Goal: Information Seeking & Learning: Learn about a topic

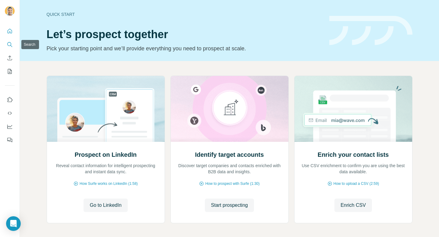
click at [13, 46] on button "Search" at bounding box center [10, 44] width 10 height 11
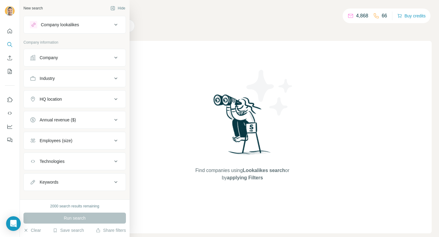
click at [50, 64] on button "Company" at bounding box center [75, 57] width 102 height 15
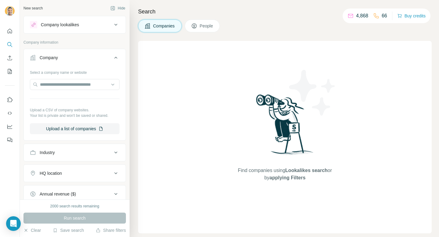
click at [67, 53] on button "Company" at bounding box center [75, 58] width 102 height 17
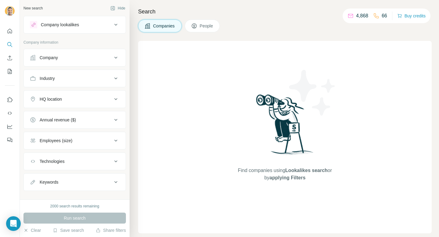
click at [74, 31] on button "Company lookalikes" at bounding box center [75, 24] width 102 height 15
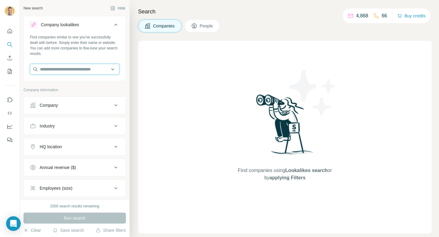
click at [74, 71] on input "text" at bounding box center [75, 69] width 90 height 11
click at [87, 72] on input "text" at bounding box center [75, 69] width 90 height 11
paste input "**********"
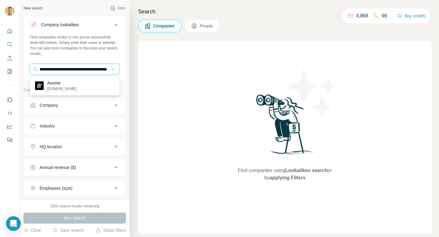
type input "**********"
click at [89, 85] on div "Axome axome.com" at bounding box center [74, 86] width 87 height 16
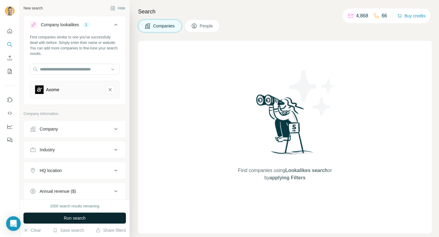
click at [87, 217] on button "Run search" at bounding box center [74, 218] width 103 height 11
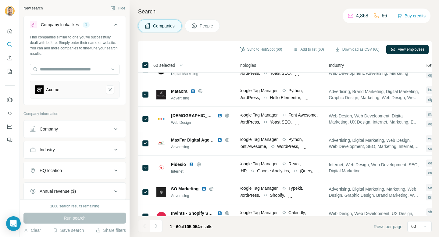
scroll to position [1052, 350]
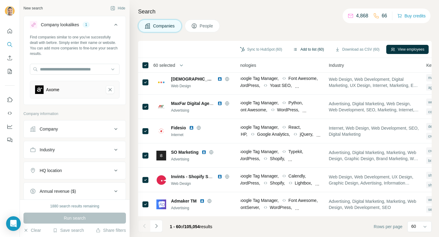
click at [305, 50] on button "Add to list (60)" at bounding box center [308, 49] width 39 height 9
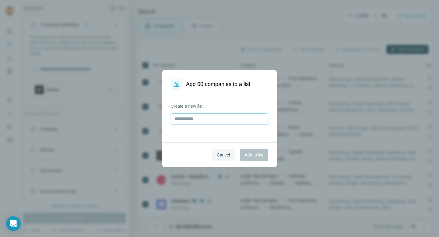
click at [230, 119] on input "text" at bounding box center [220, 119] width 98 height 11
type input "**********"
click at [251, 155] on span "Add to list" at bounding box center [254, 155] width 19 height 6
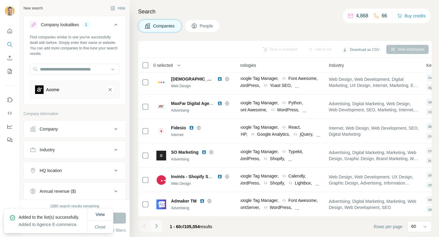
click at [156, 224] on icon "Navigate to next page" at bounding box center [157, 226] width 6 height 6
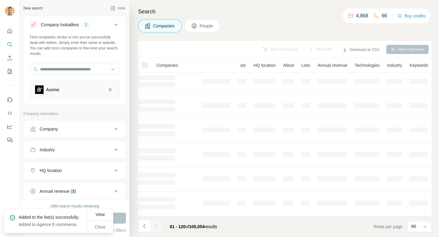
scroll to position [100, 54]
click at [103, 225] on span "Close" at bounding box center [100, 227] width 11 height 6
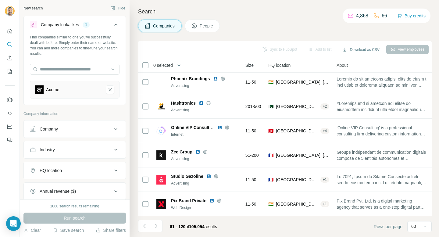
scroll to position [1052, 54]
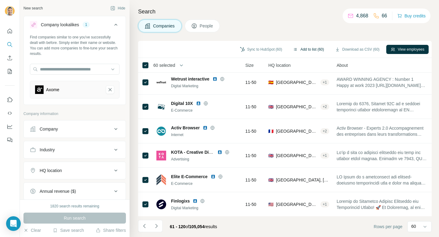
click at [309, 49] on button "Add to list (60)" at bounding box center [308, 49] width 39 height 9
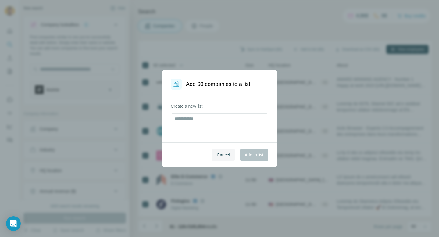
click at [204, 106] on label "Create a new list" at bounding box center [220, 106] width 98 height 6
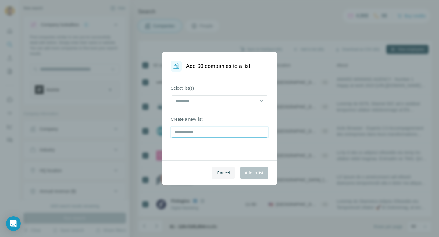
click at [200, 135] on input "text" at bounding box center [220, 132] width 98 height 11
click at [214, 101] on input at bounding box center [216, 101] width 82 height 7
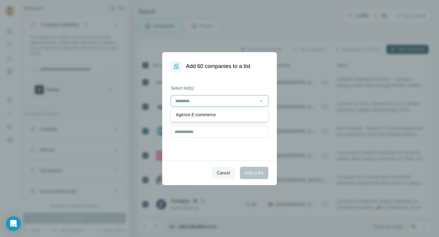
click at [214, 101] on input at bounding box center [216, 101] width 82 height 7
click at [213, 113] on p "Agence E-commerce" at bounding box center [196, 115] width 40 height 6
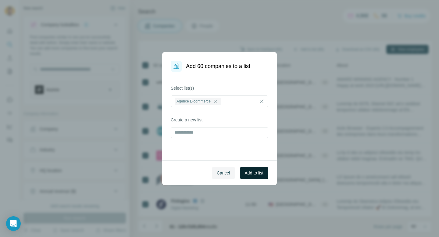
click at [256, 174] on span "Add to list" at bounding box center [254, 173] width 19 height 6
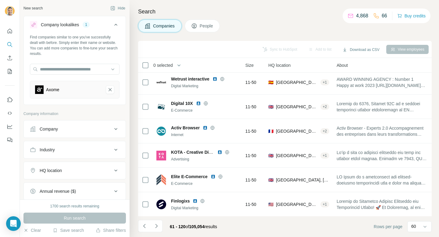
click at [201, 29] on button "People" at bounding box center [202, 26] width 35 height 13
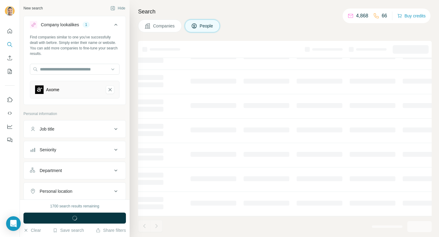
scroll to position [100, 54]
click at [95, 125] on button "Job title" at bounding box center [75, 129] width 102 height 15
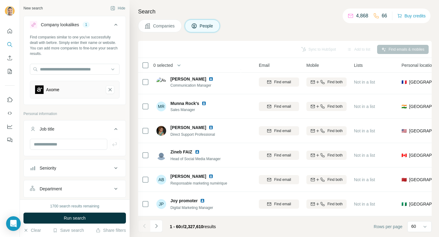
scroll to position [1052, 54]
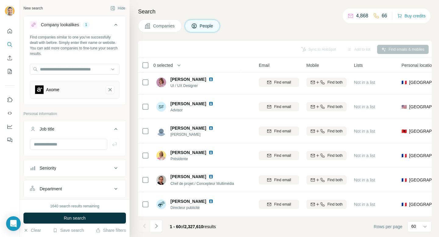
click at [93, 127] on div "Job title" at bounding box center [71, 129] width 82 height 6
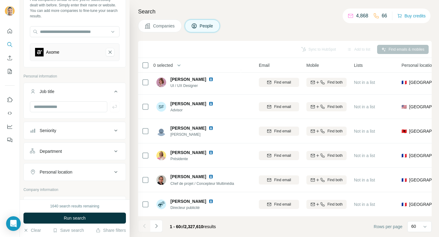
scroll to position [38, 0]
click at [90, 104] on input "text" at bounding box center [69, 106] width 78 height 11
click at [97, 93] on div "Job title" at bounding box center [71, 91] width 82 height 6
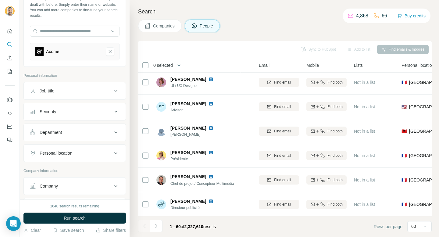
click at [99, 109] on div "Seniority" at bounding box center [71, 112] width 82 height 6
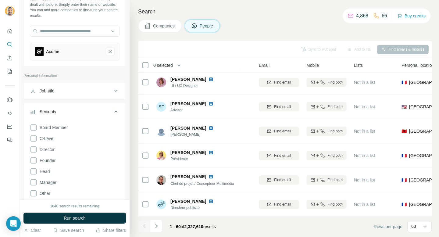
click at [99, 109] on div "Seniority" at bounding box center [71, 112] width 82 height 6
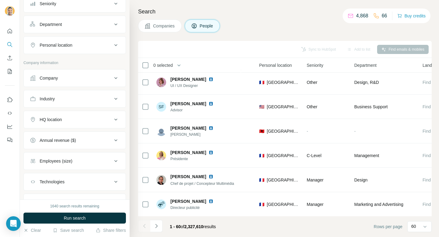
scroll to position [162, 0]
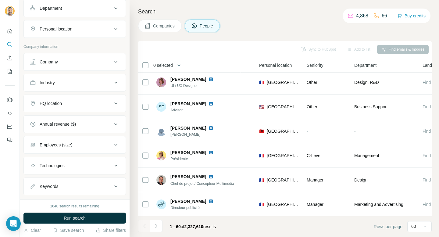
click at [90, 103] on div "HQ location" at bounding box center [71, 103] width 82 height 6
click at [89, 115] on input "text" at bounding box center [75, 118] width 90 height 11
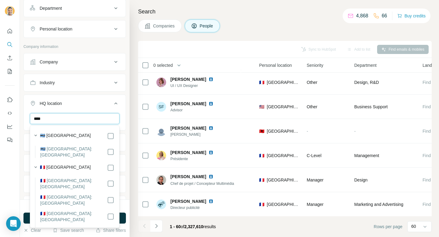
type input "****"
click at [106, 164] on div "🇫🇷 France" at bounding box center [77, 167] width 74 height 7
click at [89, 95] on div "HQ location 1 **** France Clear all" at bounding box center [74, 124] width 103 height 58
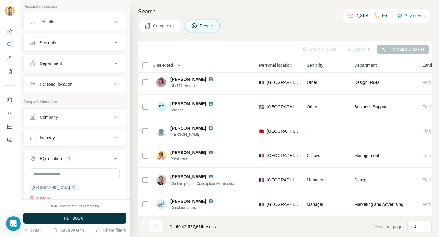
scroll to position [98, 0]
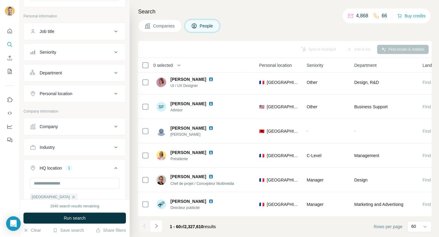
click at [90, 71] on div "Department" at bounding box center [71, 73] width 82 height 6
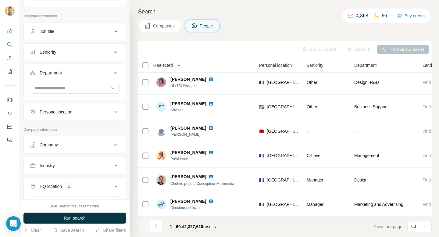
click at [90, 71] on div "Department" at bounding box center [71, 73] width 82 height 6
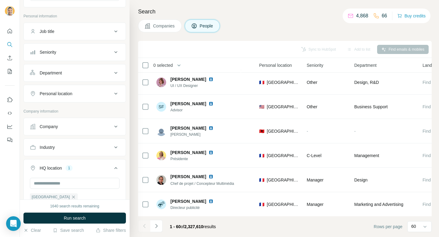
click at [96, 48] on button "Seniority" at bounding box center [75, 52] width 102 height 15
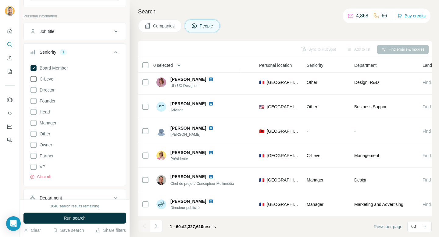
click at [49, 80] on span "C-Level" at bounding box center [45, 79] width 17 height 6
click at [49, 90] on span "Director" at bounding box center [45, 90] width 17 height 6
click at [49, 103] on span "Founder" at bounding box center [46, 101] width 18 height 6
click at [57, 69] on span "Board Member" at bounding box center [52, 68] width 31 height 6
click at [42, 165] on span "VP" at bounding box center [41, 167] width 8 height 6
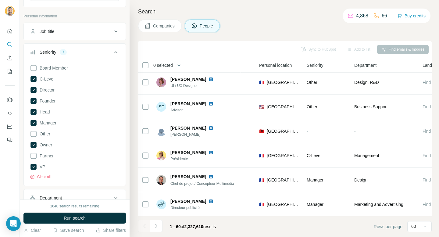
click at [91, 48] on button "Seniority 7" at bounding box center [75, 53] width 102 height 17
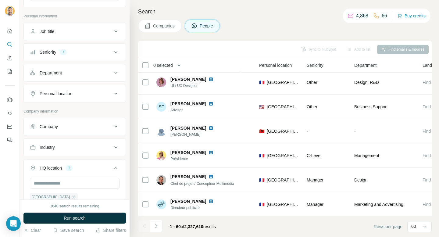
click at [94, 30] on div "Job title" at bounding box center [71, 31] width 82 height 6
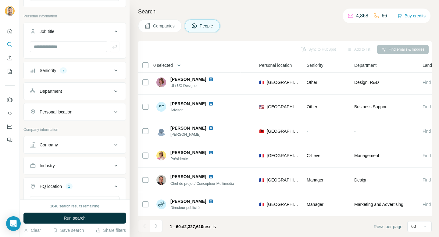
click at [85, 64] on button "Seniority 7" at bounding box center [75, 70] width 102 height 15
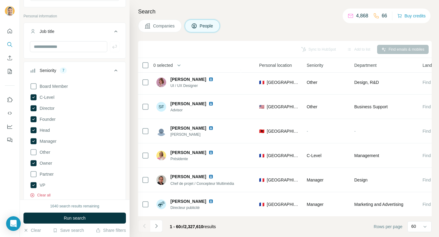
click at [45, 194] on button "Clear all" at bounding box center [40, 195] width 21 height 5
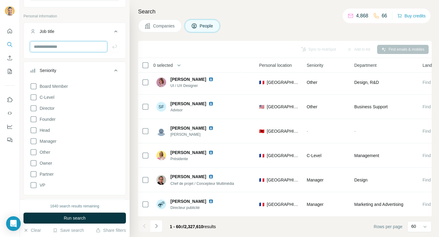
click at [70, 49] on input "text" at bounding box center [69, 46] width 78 height 11
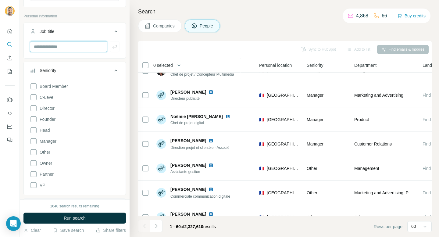
scroll to position [1180, 196]
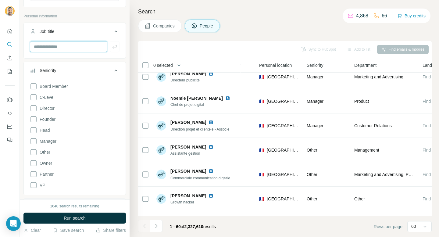
type input "*"
type input "**********"
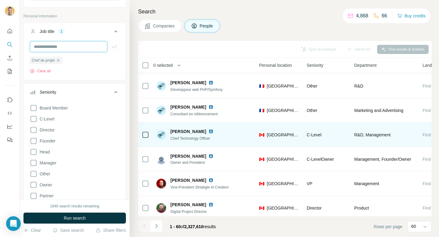
scroll to position [1321, 196]
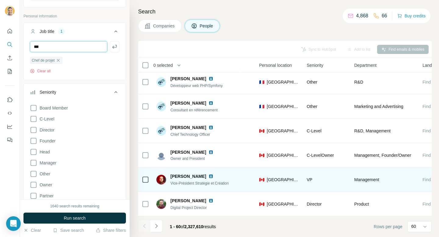
type input "***"
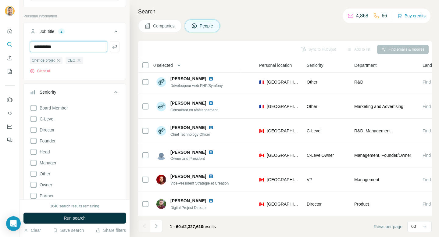
type input "**********"
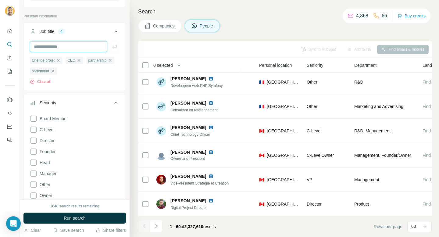
click at [99, 50] on input "text" at bounding box center [69, 46] width 78 height 11
click at [104, 39] on button "Job title 4" at bounding box center [75, 32] width 102 height 17
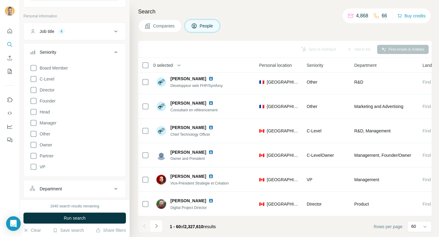
click at [107, 35] on button "Job title 4" at bounding box center [75, 31] width 102 height 15
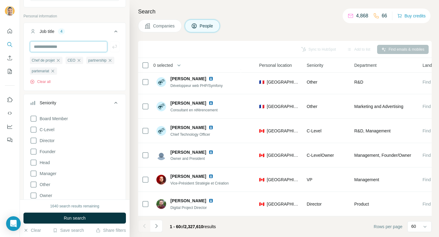
click at [98, 46] on input "text" at bounding box center [69, 46] width 78 height 11
click at [70, 48] on input "text" at bounding box center [69, 46] width 78 height 11
type input "*******"
click at [71, 47] on input "text" at bounding box center [69, 46] width 78 height 11
type input "***"
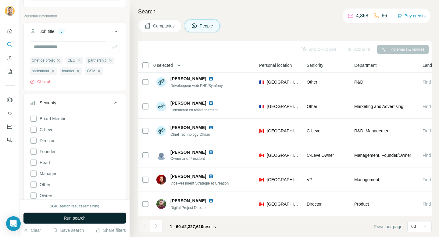
click at [91, 215] on button "Run search" at bounding box center [74, 218] width 103 height 11
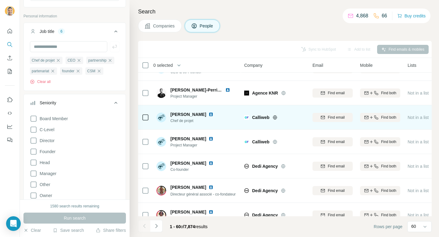
scroll to position [17, 0]
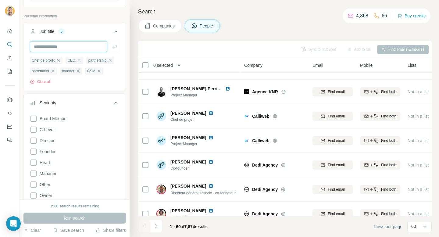
click at [65, 47] on input "text" at bounding box center [69, 46] width 78 height 11
type input "*******"
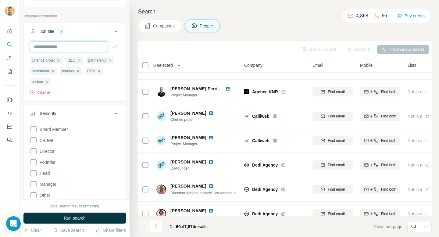
paste input "**********"
type input "**********"
click at [52, 47] on input "**********" at bounding box center [69, 46] width 78 height 11
type input "**********"
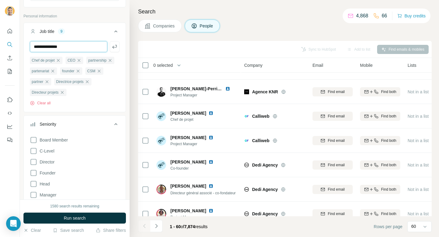
type input "**********"
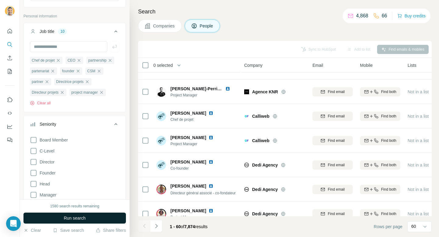
click at [84, 219] on span "Run search" at bounding box center [75, 218] width 22 height 6
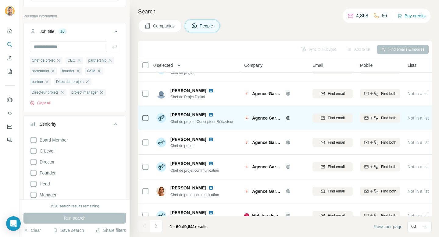
scroll to position [1009, 0]
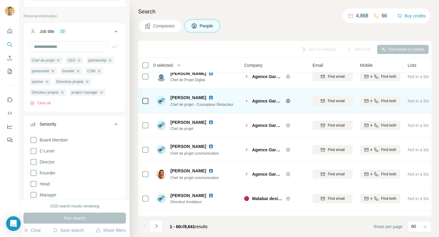
click at [144, 96] on div at bounding box center [145, 100] width 7 height 17
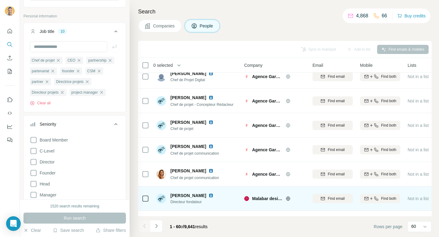
click at [289, 200] on icon at bounding box center [288, 198] width 5 height 5
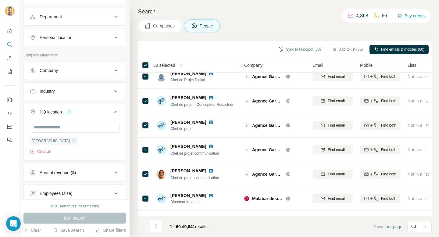
scroll to position [404, 0]
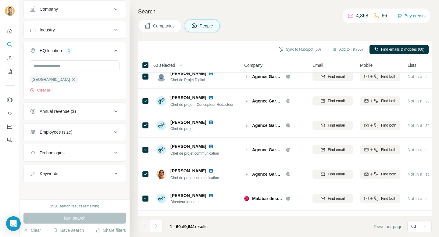
click at [98, 179] on button "Keywords" at bounding box center [75, 173] width 102 height 15
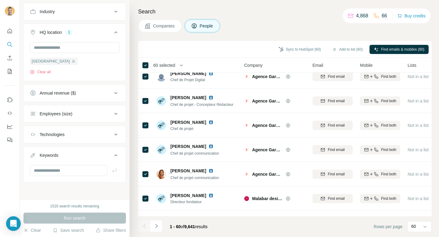
click at [99, 94] on div "Annual revenue ($)" at bounding box center [71, 93] width 82 height 6
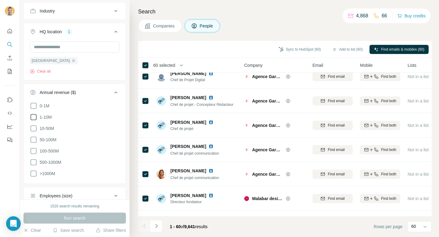
click at [34, 116] on icon at bounding box center [33, 117] width 7 height 7
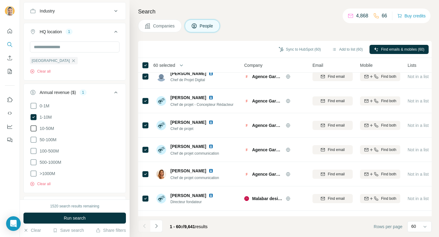
click at [34, 131] on icon at bounding box center [34, 128] width 6 height 6
click at [34, 141] on icon at bounding box center [33, 139] width 7 height 7
click at [33, 154] on icon at bounding box center [34, 151] width 6 height 6
click at [33, 164] on icon at bounding box center [33, 162] width 7 height 7
click at [33, 176] on icon at bounding box center [33, 173] width 7 height 7
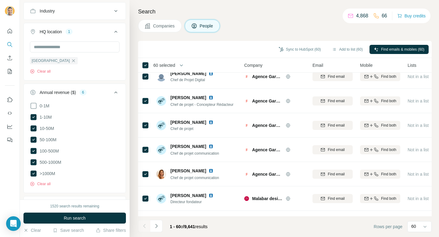
drag, startPoint x: 68, startPoint y: 221, endPoint x: 108, endPoint y: 154, distance: 78.4
click at [108, 154] on div "New search Hide Company lookalikes 1 Find companies similar to one you've succe…" at bounding box center [75, 118] width 110 height 237
click at [415, 227] on p "60" at bounding box center [414, 226] width 5 height 6
click at [418, 214] on div "10" at bounding box center [420, 213] width 14 height 6
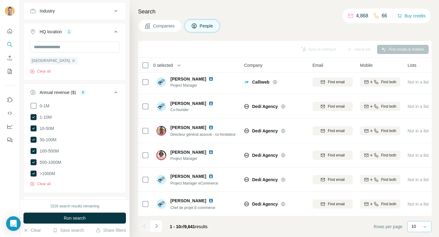
scroll to position [100, 0]
click at [100, 217] on button "Run search" at bounding box center [74, 218] width 103 height 11
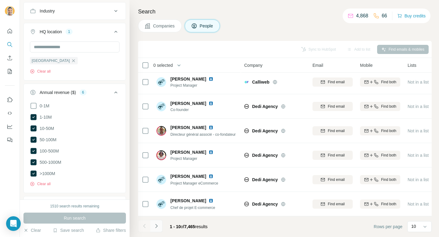
click at [156, 225] on icon "Navigate to next page" at bounding box center [156, 226] width 2 height 4
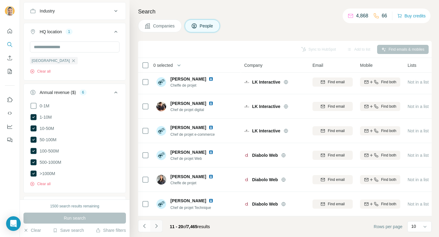
click at [157, 226] on icon "Navigate to next page" at bounding box center [157, 226] width 6 height 6
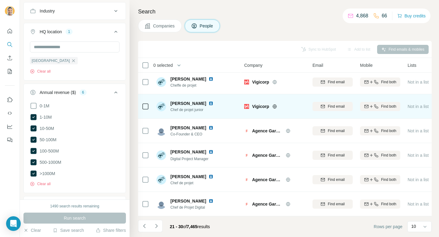
click at [274, 107] on icon at bounding box center [275, 106] width 2 height 4
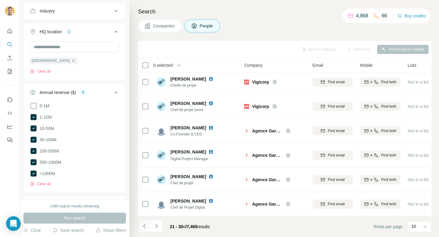
click at [146, 229] on icon "Navigate to previous page" at bounding box center [145, 226] width 6 height 6
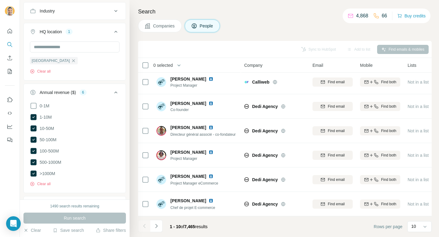
click at [146, 229] on div at bounding box center [144, 226] width 12 height 12
click at [417, 226] on div "10" at bounding box center [419, 226] width 15 height 6
click at [419, 178] on div "60" at bounding box center [420, 180] width 14 height 6
click at [145, 69] on th "0 selected" at bounding box center [187, 65] width 98 height 15
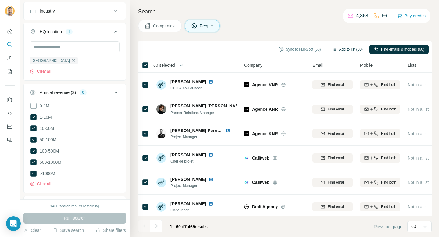
click at [342, 47] on button "Add to list (60)" at bounding box center [347, 49] width 39 height 9
click at [341, 51] on button "Add to list (60)" at bounding box center [347, 49] width 39 height 9
click at [343, 49] on button "Add to list (60)" at bounding box center [347, 49] width 39 height 9
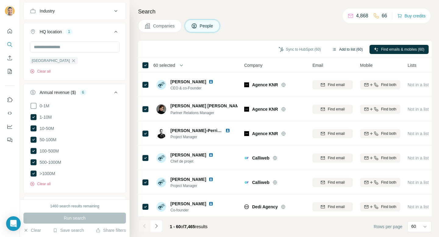
click at [343, 49] on button "Add to list (60)" at bounding box center [347, 49] width 39 height 9
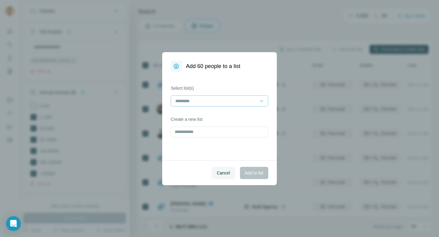
click at [199, 96] on div at bounding box center [216, 101] width 82 height 10
click at [195, 140] on div "Select list(s) Create a new list" at bounding box center [219, 116] width 115 height 89
click at [195, 136] on input "text" at bounding box center [220, 132] width 98 height 11
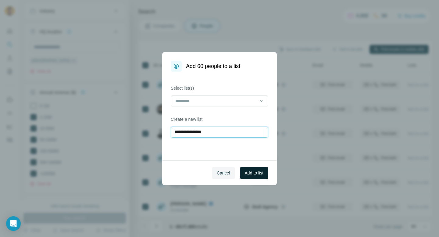
type input "**********"
click at [251, 172] on span "Add to list" at bounding box center [254, 173] width 19 height 6
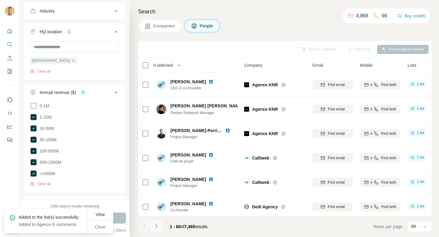
click at [154, 227] on icon "Navigate to next page" at bounding box center [157, 226] width 6 height 6
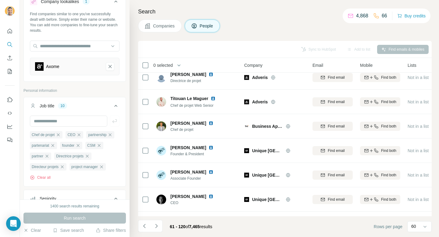
scroll to position [59, 0]
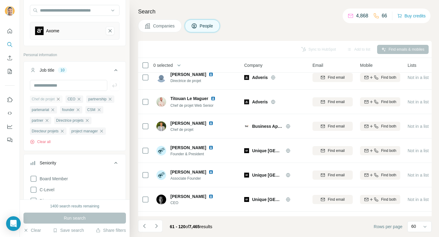
click at [60, 101] on icon "button" at bounding box center [58, 99] width 5 height 5
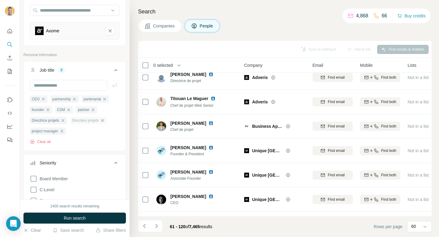
click at [104, 122] on icon "button" at bounding box center [102, 120] width 3 height 3
click at [65, 121] on icon "button" at bounding box center [62, 120] width 5 height 5
click at [64, 121] on icon "button" at bounding box center [62, 120] width 5 height 5
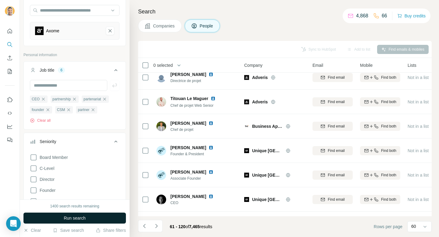
click at [94, 220] on button "Run search" at bounding box center [74, 218] width 103 height 11
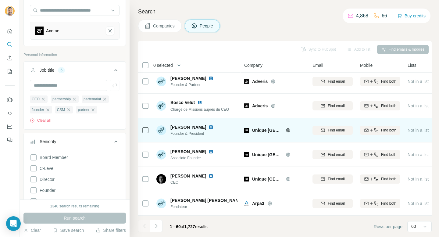
scroll to position [321, 0]
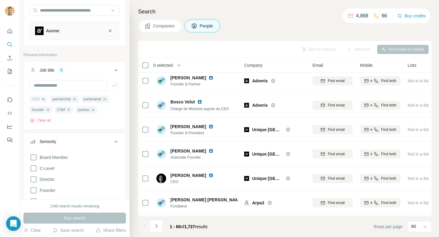
click at [43, 99] on icon "button" at bounding box center [43, 99] width 5 height 5
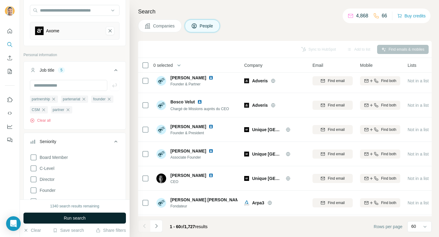
click at [82, 216] on span "Run search" at bounding box center [75, 218] width 22 height 6
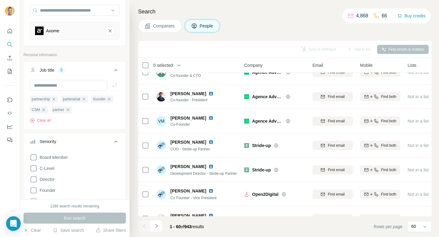
scroll to position [1141, 0]
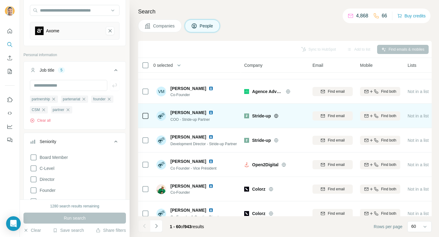
click at [265, 116] on span "Stride-up" at bounding box center [261, 116] width 19 height 6
click at [276, 116] on icon at bounding box center [277, 116] width 4 height 0
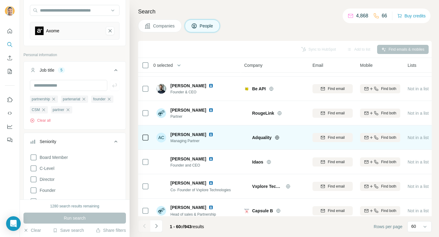
scroll to position [1321, 0]
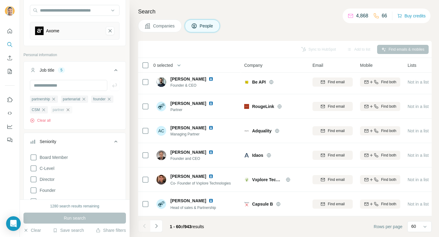
click at [67, 110] on icon "button" at bounding box center [68, 109] width 5 height 5
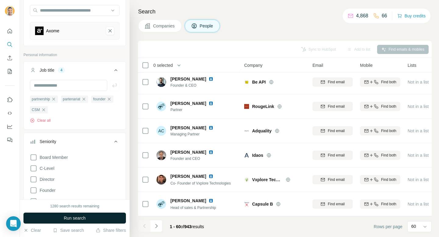
click at [80, 217] on span "Run search" at bounding box center [75, 218] width 22 height 6
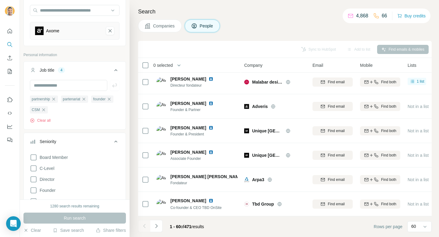
scroll to position [1321, 0]
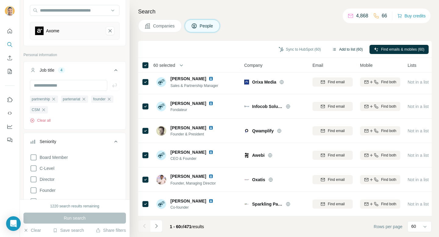
click at [354, 49] on button "Add to list (60)" at bounding box center [347, 49] width 39 height 9
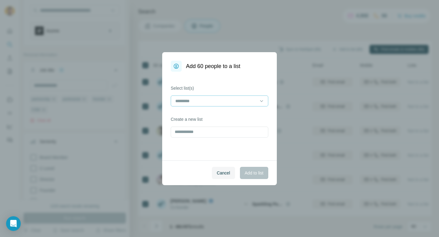
click at [237, 96] on div at bounding box center [220, 101] width 98 height 11
click at [255, 95] on div "Select list(s)" at bounding box center [220, 95] width 98 height 21
click at [248, 132] on input "text" at bounding box center [220, 132] width 98 height 11
click at [237, 104] on div at bounding box center [216, 101] width 82 height 10
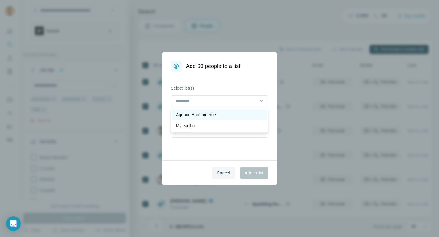
click at [237, 117] on div "Agence E-commerce" at bounding box center [219, 115] width 87 height 6
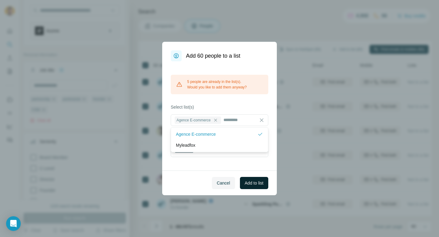
click at [254, 180] on button "Add to list" at bounding box center [254, 183] width 28 height 12
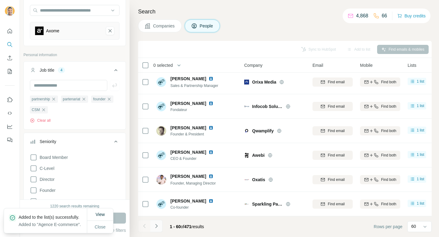
click at [156, 228] on icon "Navigate to next page" at bounding box center [156, 226] width 2 height 4
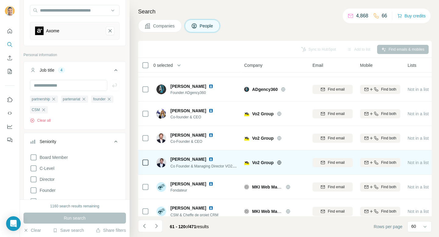
scroll to position [742, 0]
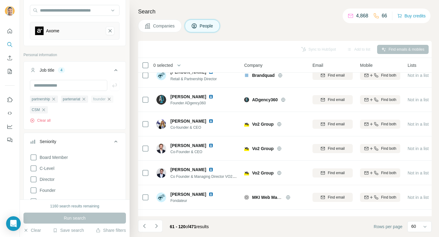
click at [112, 99] on icon "button" at bounding box center [109, 99] width 5 height 5
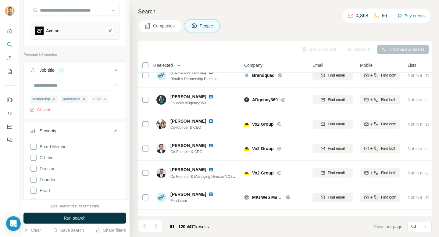
click at [109, 99] on div "CSM" at bounding box center [100, 99] width 18 height 7
click at [107, 99] on icon "button" at bounding box center [105, 99] width 5 height 5
click at [104, 218] on button "Run search" at bounding box center [74, 218] width 103 height 11
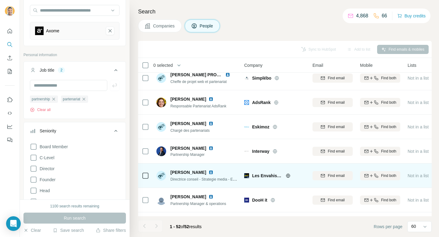
scroll to position [735, 0]
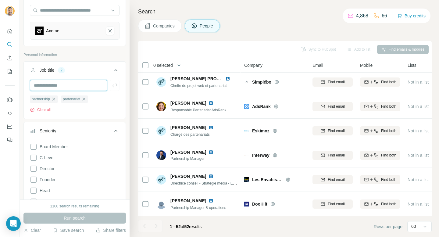
click at [91, 82] on input "text" at bounding box center [69, 85] width 78 height 11
type input "**********"
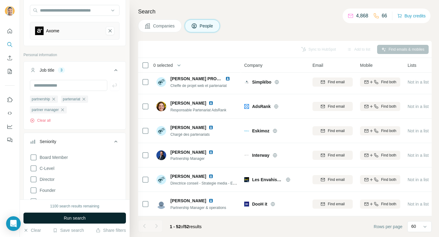
click at [103, 216] on button "Run search" at bounding box center [74, 218] width 103 height 11
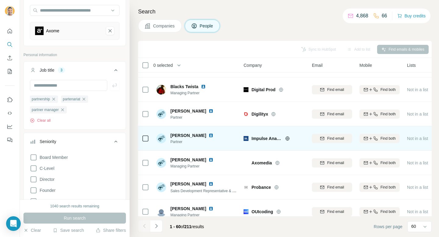
scroll to position [850, 1]
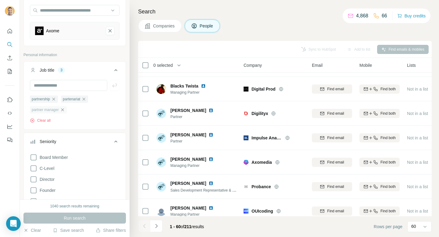
click at [65, 110] on icon "button" at bounding box center [62, 109] width 5 height 5
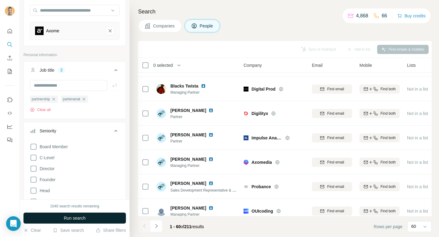
click at [101, 220] on button "Run search" at bounding box center [74, 218] width 103 height 11
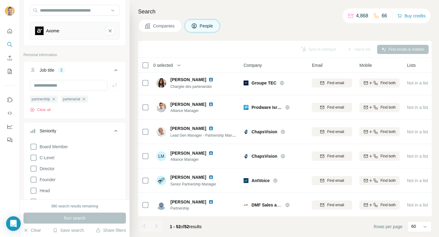
scroll to position [1003, 1]
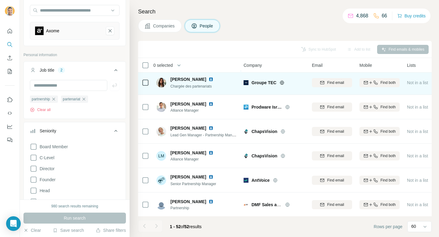
click at [283, 83] on icon at bounding box center [282, 83] width 2 height 4
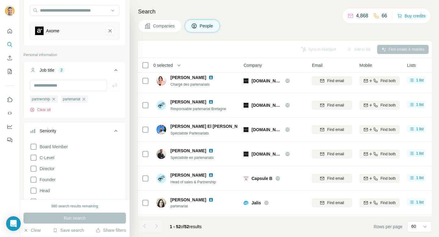
scroll to position [0, 1]
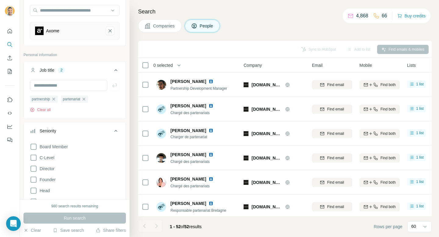
click at [155, 226] on div at bounding box center [156, 226] width 12 height 12
click at [143, 230] on div at bounding box center [144, 226] width 12 height 12
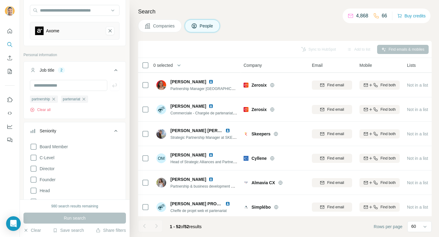
scroll to position [630, 1]
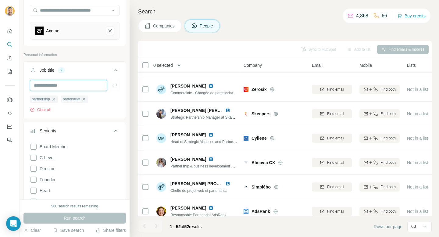
click at [57, 86] on input "text" at bounding box center [69, 85] width 78 height 11
type input "***"
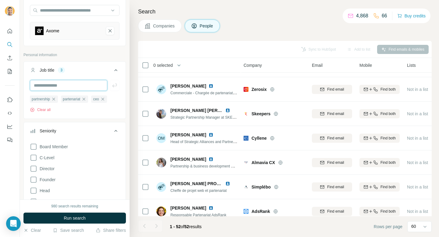
paste input "**********"
type input "**********"
click at [53, 87] on input "**********" at bounding box center [69, 85] width 78 height 11
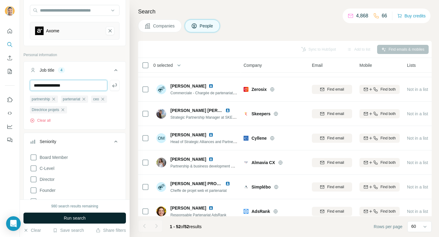
type input "**********"
click at [78, 217] on span "Run search" at bounding box center [75, 218] width 22 height 6
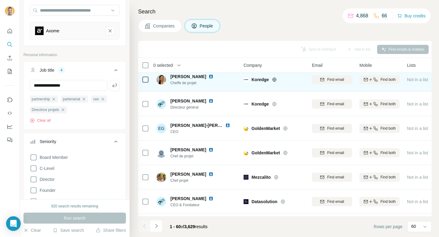
scroll to position [1292, 1]
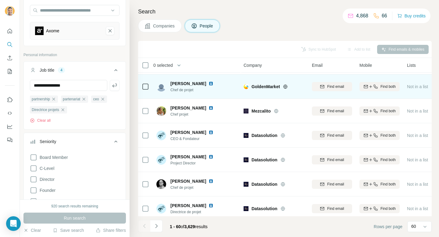
click at [287, 87] on icon at bounding box center [285, 86] width 5 height 5
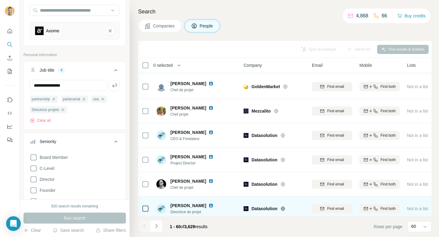
scroll to position [1321, 1]
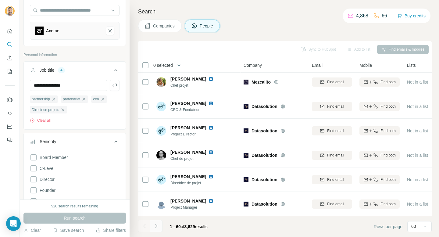
click at [155, 225] on icon "Navigate to next page" at bounding box center [157, 226] width 6 height 6
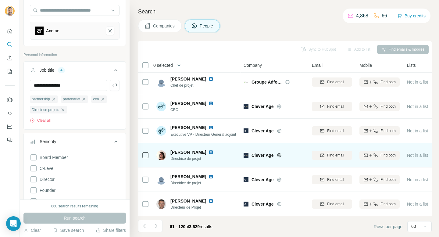
click at [284, 155] on div at bounding box center [287, 155] width 20 height 5
click at [281, 155] on icon at bounding box center [279, 155] width 4 height 0
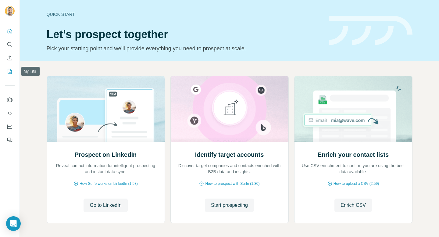
click at [11, 69] on icon "My lists" at bounding box center [10, 71] width 6 height 6
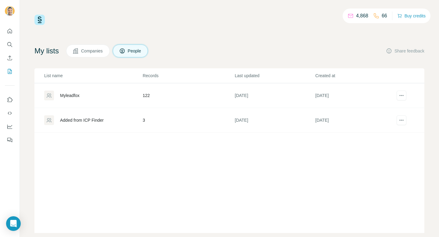
click at [92, 51] on span "Companies" at bounding box center [92, 51] width 22 height 6
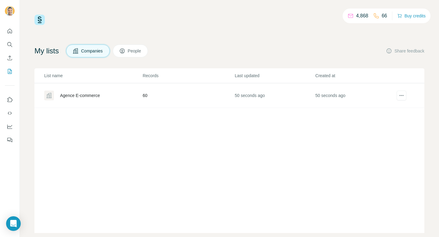
click at [78, 98] on div "Agence E-commerce" at bounding box center [80, 95] width 40 height 6
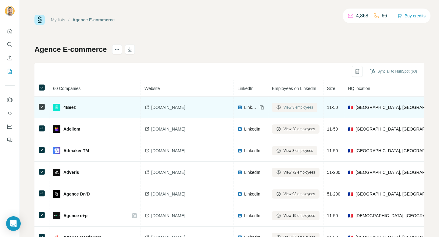
click at [284, 107] on span "View 3 employees" at bounding box center [299, 107] width 30 height 5
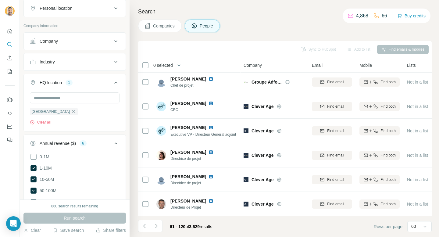
scroll to position [491, 0]
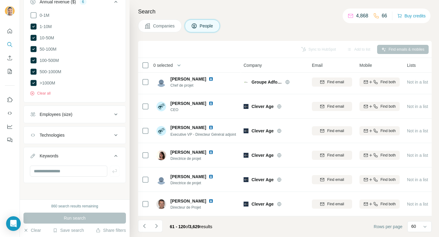
click at [53, 117] on button "Employees (size)" at bounding box center [75, 114] width 102 height 15
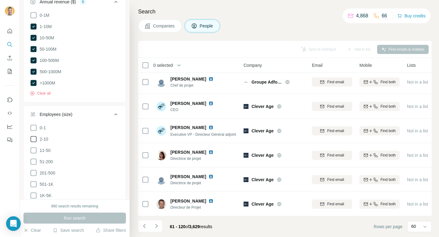
click at [35, 140] on icon at bounding box center [33, 139] width 7 height 7
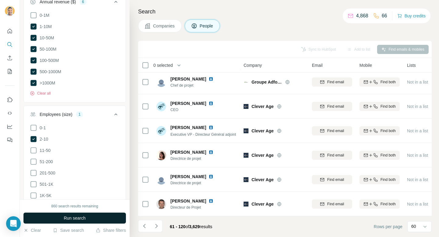
click at [72, 218] on span "Run search" at bounding box center [75, 218] width 22 height 6
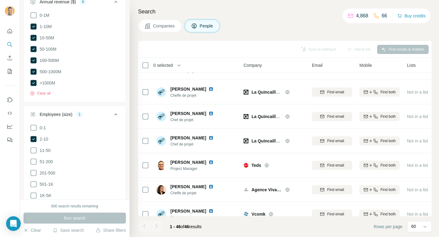
scroll to position [0, 1]
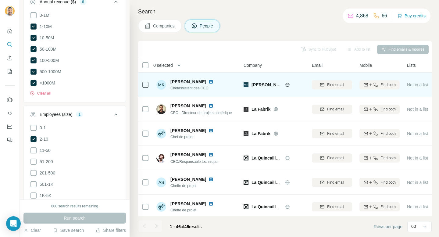
click at [285, 84] on icon at bounding box center [287, 84] width 5 height 5
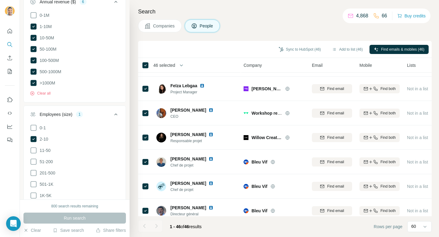
scroll to position [979, 1]
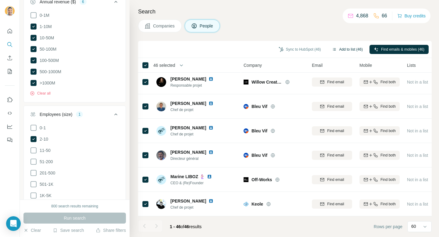
click at [349, 49] on button "Add to list (46)" at bounding box center [347, 49] width 39 height 9
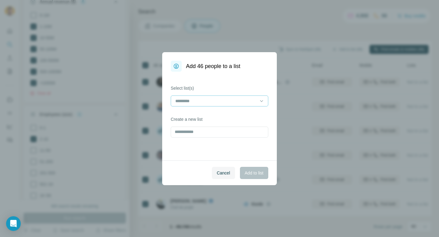
click at [226, 104] on div at bounding box center [216, 101] width 82 height 10
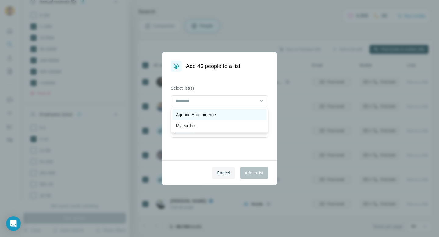
click at [182, 113] on p "Agence E-commerce" at bounding box center [196, 115] width 40 height 6
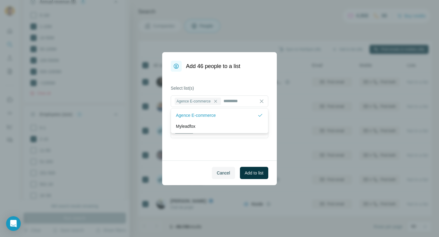
click at [282, 129] on div "Add 46 people to a list Select list(s) Agence E-commerce Create a new list Canc…" at bounding box center [219, 118] width 439 height 237
click at [256, 174] on span "Add to list" at bounding box center [254, 173] width 19 height 6
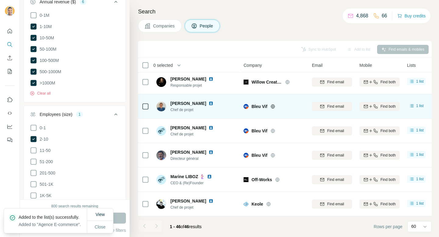
click at [272, 105] on icon at bounding box center [273, 106] width 5 height 5
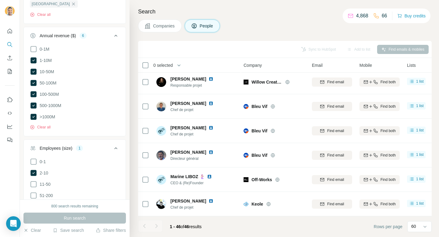
scroll to position [460, 0]
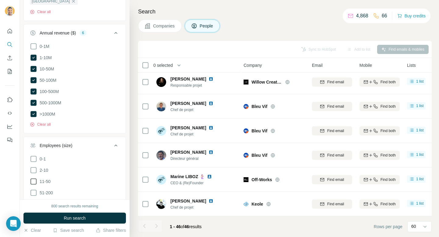
click at [36, 182] on icon at bounding box center [33, 181] width 7 height 7
click at [63, 215] on button "Run search" at bounding box center [74, 218] width 103 height 11
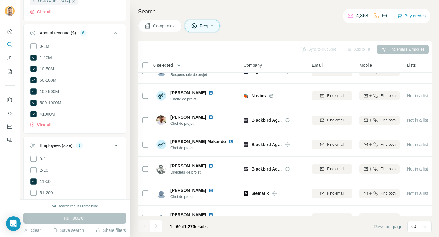
scroll to position [970, 1]
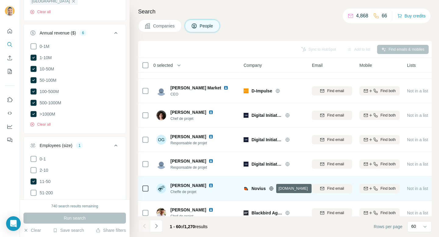
click at [270, 189] on icon at bounding box center [271, 188] width 5 height 5
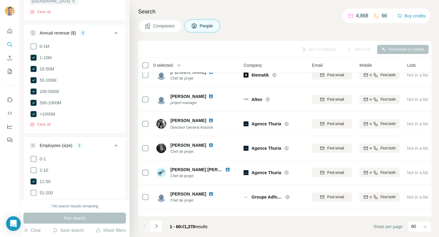
scroll to position [1321, 1]
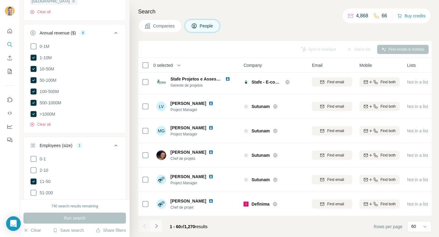
click at [158, 227] on icon "Navigate to next page" at bounding box center [157, 226] width 6 height 6
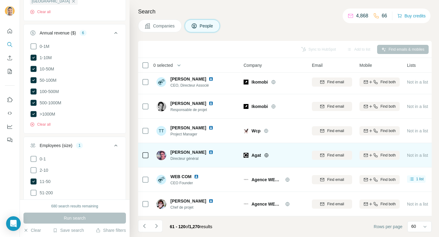
click at [268, 157] on icon at bounding box center [266, 155] width 5 height 5
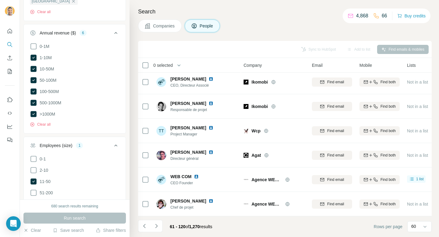
scroll to position [638, 0]
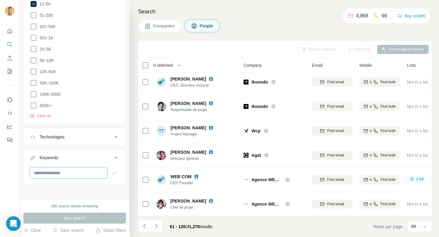
click at [84, 169] on input "text" at bounding box center [69, 173] width 78 height 11
type input "*******"
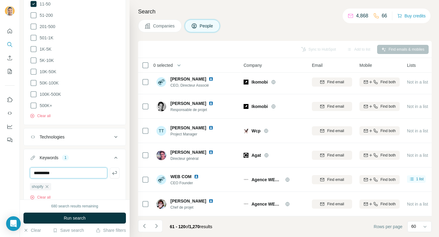
type input "**********"
type input "*******"
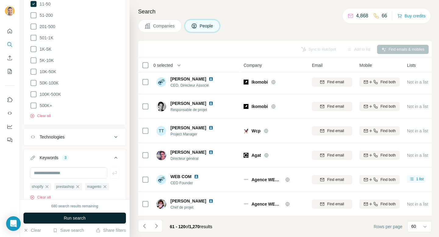
click at [92, 218] on button "Run search" at bounding box center [74, 218] width 103 height 11
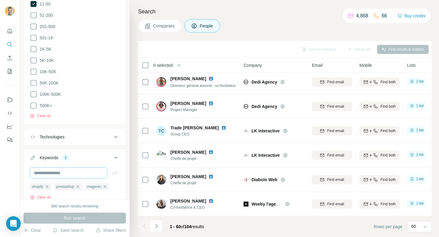
scroll to position [1321, 1]
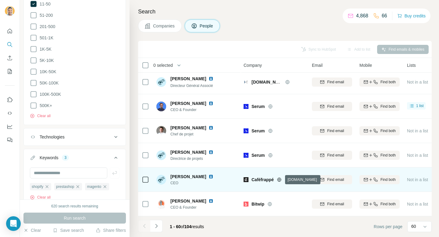
click at [282, 180] on icon at bounding box center [279, 179] width 5 height 5
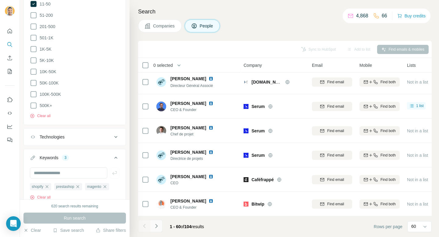
click at [154, 225] on icon "Navigate to next page" at bounding box center [157, 226] width 6 height 6
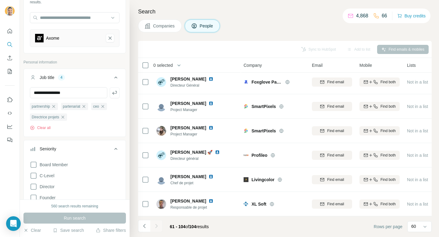
scroll to position [15, 0]
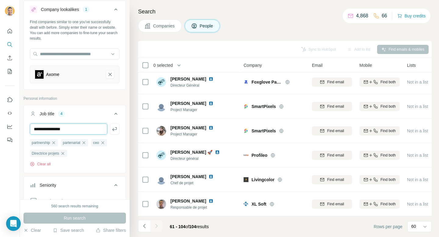
click at [79, 132] on input "**********" at bounding box center [69, 129] width 78 height 11
click at [79, 131] on input "**********" at bounding box center [69, 129] width 78 height 11
type input "***"
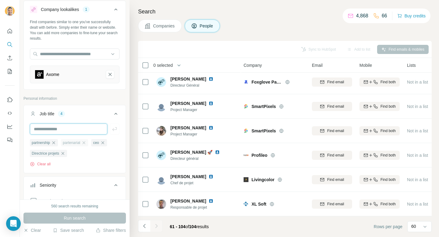
type input "*"
type input "*********"
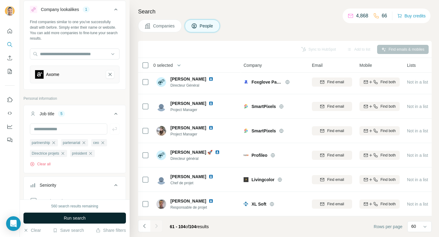
click at [92, 214] on button "Run search" at bounding box center [74, 218] width 103 height 11
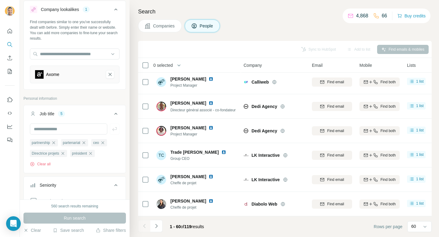
scroll to position [1321, 1]
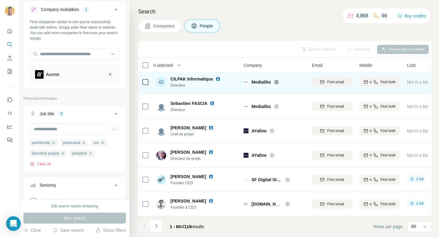
click at [277, 80] on icon at bounding box center [276, 82] width 5 height 5
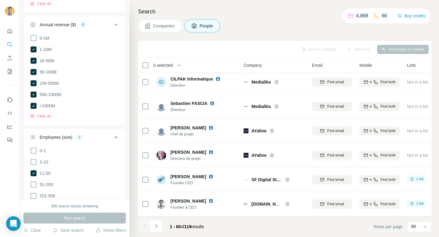
scroll to position [494, 0]
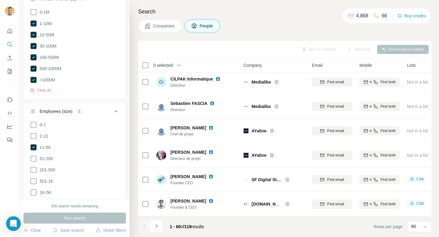
click at [34, 164] on ul "0-1 2-10 11-50 51-200 201-500 501-1K 1K-5K 5K-10K 10K-50K 50K-100K 100K-500K 50…" at bounding box center [75, 187] width 90 height 132
drag, startPoint x: 36, startPoint y: 137, endPoint x: 36, endPoint y: 157, distance: 20.4
click at [36, 137] on icon at bounding box center [33, 135] width 7 height 7
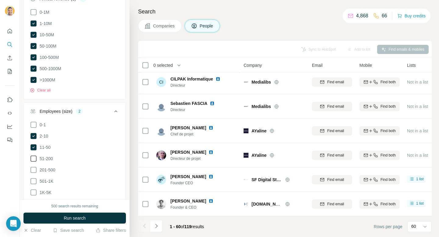
click at [36, 158] on icon at bounding box center [33, 158] width 7 height 7
click at [36, 170] on icon at bounding box center [33, 169] width 7 height 7
click at [33, 180] on icon at bounding box center [33, 181] width 7 height 7
click at [33, 192] on icon at bounding box center [33, 192] width 7 height 7
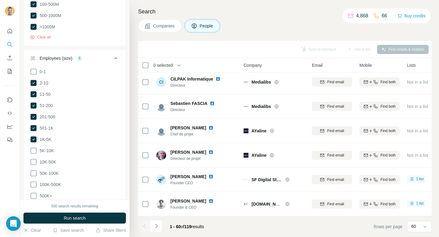
click at [35, 148] on icon at bounding box center [33, 150] width 7 height 7
click at [35, 158] on icon at bounding box center [33, 161] width 7 height 7
click at [35, 172] on icon at bounding box center [33, 173] width 7 height 7
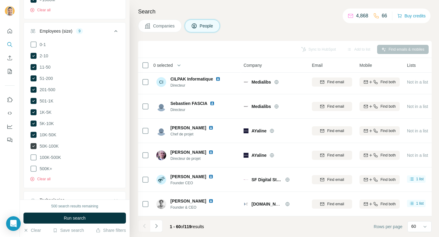
scroll to position [582, 0]
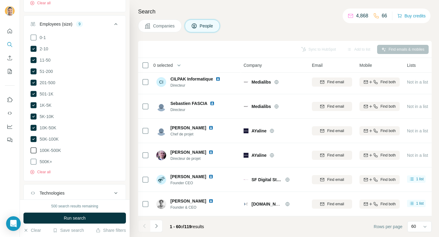
click at [35, 147] on icon at bounding box center [33, 150] width 7 height 7
click at [35, 160] on icon at bounding box center [33, 161] width 7 height 7
click at [62, 222] on button "Run search" at bounding box center [74, 218] width 103 height 11
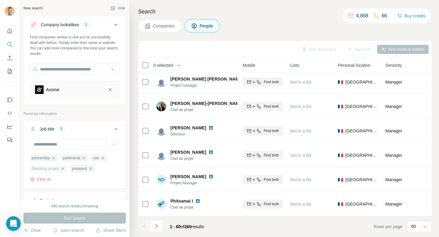
click at [65, 169] on icon "button" at bounding box center [62, 168] width 5 height 5
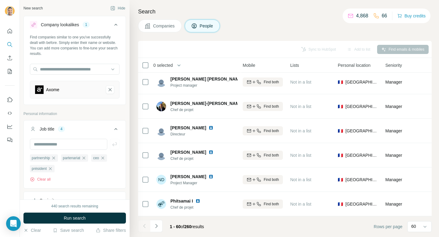
click at [81, 210] on div "440 search results remaining Run search Clear Save search Share filters" at bounding box center [75, 219] width 110 height 38
click at [81, 214] on button "Run search" at bounding box center [74, 218] width 103 height 11
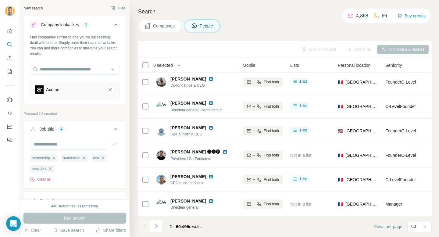
scroll to position [1321, 117]
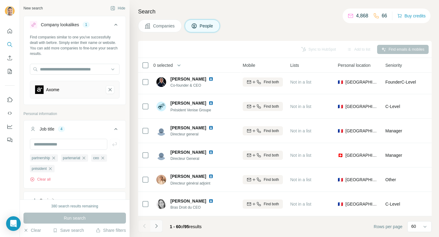
click at [156, 226] on icon "Navigate to next page" at bounding box center [157, 226] width 6 height 6
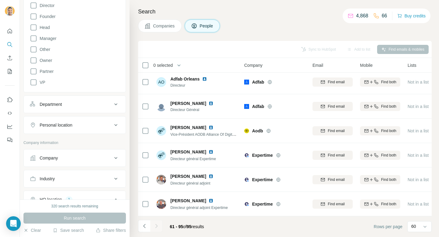
scroll to position [290, 0]
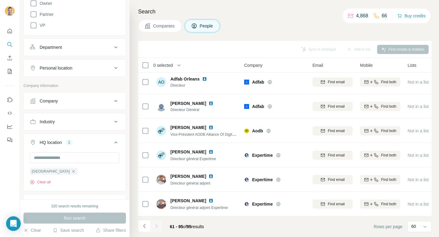
click at [84, 95] on button "Company" at bounding box center [75, 101] width 102 height 15
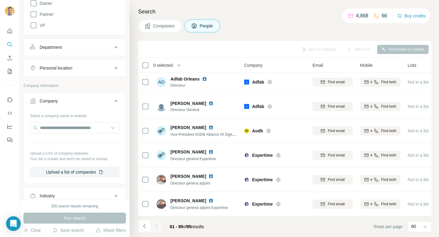
click at [84, 95] on button "Company" at bounding box center [75, 102] width 102 height 17
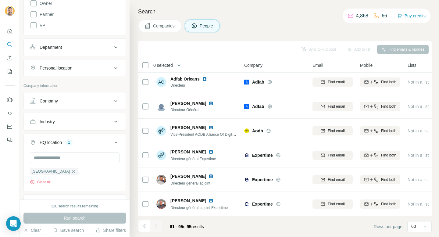
click at [83, 125] on button "Industry" at bounding box center [75, 121] width 102 height 15
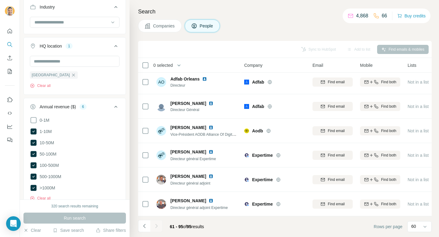
click at [92, 111] on button "Annual revenue ($) 6" at bounding box center [75, 107] width 102 height 17
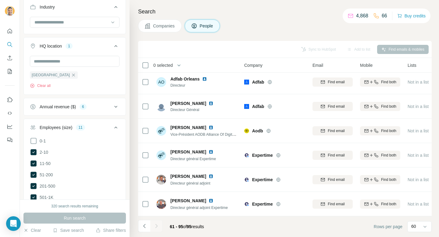
click at [84, 134] on button "Employees (size) 11" at bounding box center [75, 128] width 102 height 17
click at [83, 150] on div "Technologies" at bounding box center [71, 148] width 82 height 6
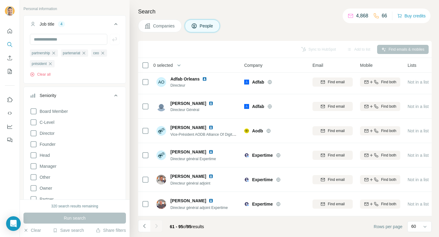
scroll to position [0, 0]
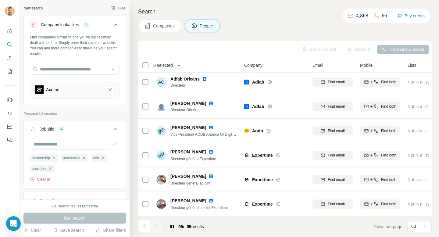
click at [114, 89] on div "Axome" at bounding box center [75, 90] width 90 height 18
click at [111, 89] on icon "Axome-remove-button" at bounding box center [109, 90] width 5 height 6
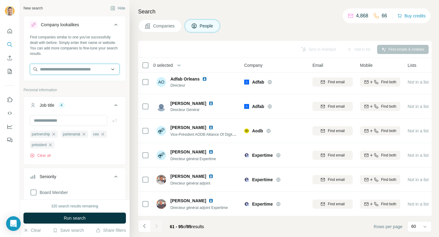
click at [59, 70] on input "text" at bounding box center [75, 69] width 90 height 11
paste input "**********"
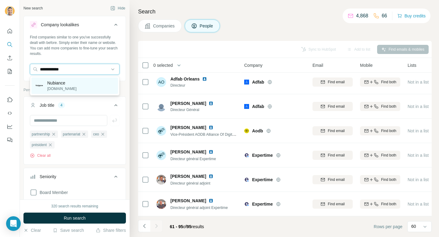
type input "**********"
click at [59, 81] on p "Nubiance" at bounding box center [61, 83] width 29 height 6
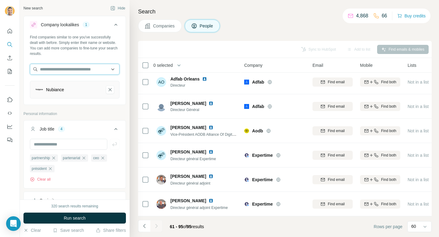
click at [66, 70] on input "text" at bounding box center [75, 69] width 90 height 11
paste input "**********"
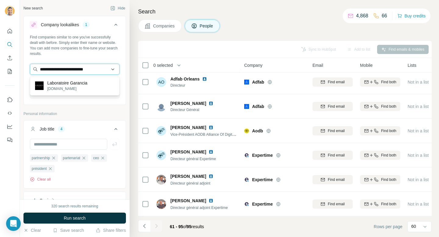
type input "**********"
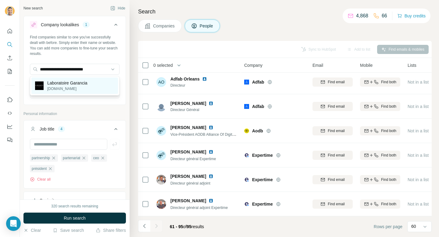
click at [68, 87] on p "garancia-beauty.com" at bounding box center [67, 88] width 40 height 5
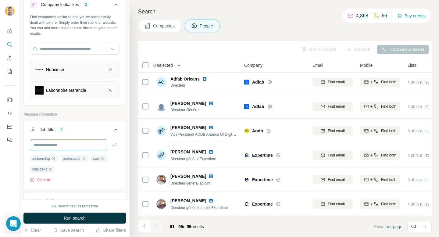
scroll to position [28, 0]
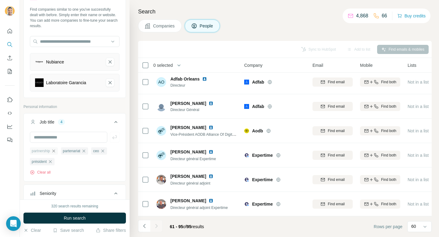
click at [55, 150] on icon "button" at bounding box center [53, 151] width 3 height 3
click at [55, 150] on icon "button" at bounding box center [52, 151] width 5 height 5
click at [56, 150] on span "président" at bounding box center [57, 150] width 15 height 5
click at [71, 152] on icon "button" at bounding box center [69, 151] width 5 height 5
click at [42, 153] on icon "button" at bounding box center [41, 151] width 5 height 5
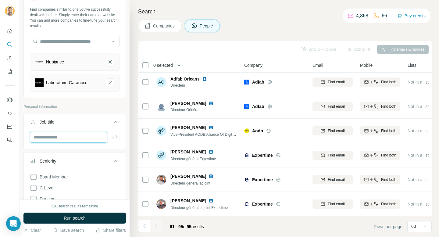
click at [54, 136] on input "text" at bounding box center [69, 137] width 78 height 11
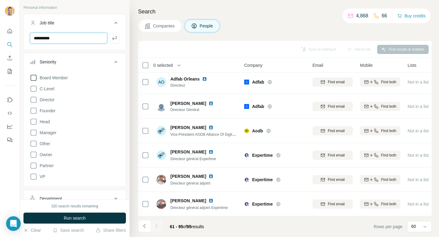
scroll to position [212, 0]
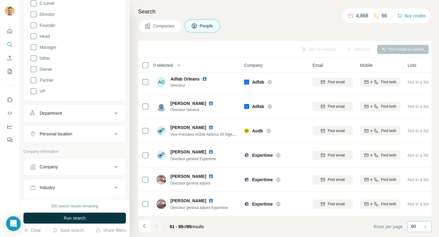
type input "**********"
click at [410, 231] on div "60" at bounding box center [420, 226] width 24 height 11
click at [417, 215] on p "10" at bounding box center [415, 213] width 5 height 6
click at [107, 219] on button "Run search" at bounding box center [74, 218] width 103 height 11
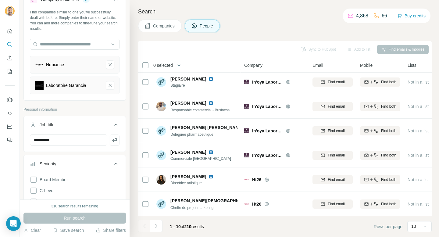
scroll to position [34, 0]
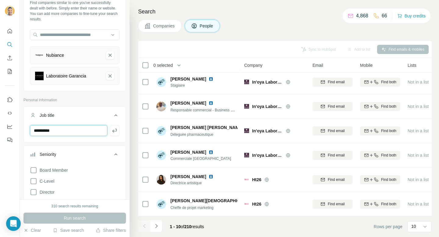
click at [96, 132] on input "**********" at bounding box center [69, 130] width 78 height 11
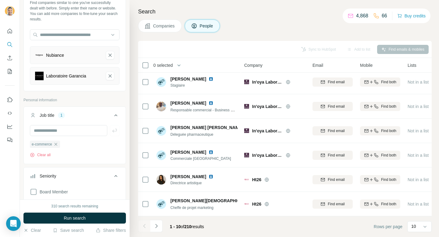
click at [94, 122] on button "Job title 1" at bounding box center [75, 116] width 102 height 17
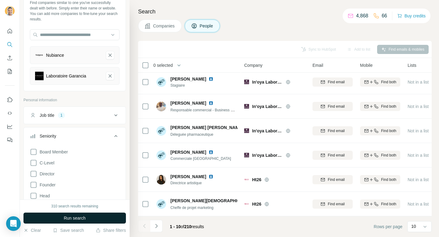
click at [83, 216] on span "Run search" at bounding box center [75, 218] width 22 height 6
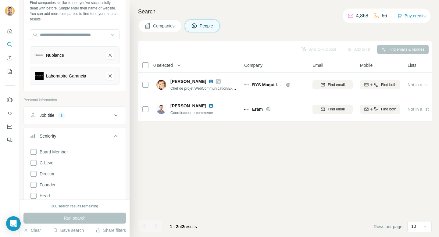
click at [70, 114] on div "Job title 1" at bounding box center [71, 115] width 82 height 6
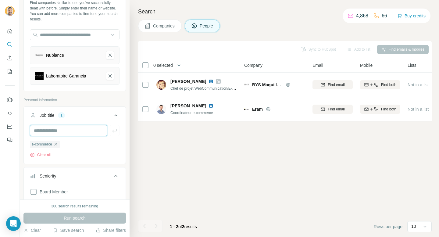
click at [85, 129] on input "text" at bounding box center [69, 130] width 78 height 11
type input "*********"
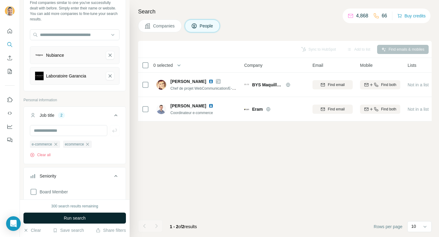
click at [81, 214] on button "Run search" at bounding box center [74, 218] width 103 height 11
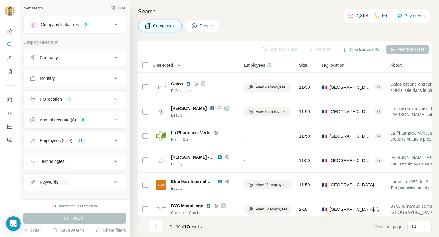
scroll to position [100, 0]
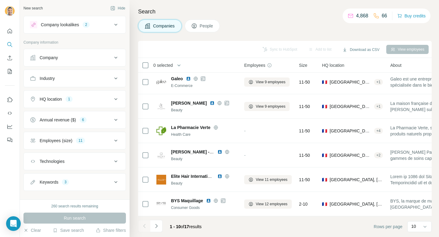
click at [92, 97] on div "HQ location 1" at bounding box center [71, 99] width 82 height 6
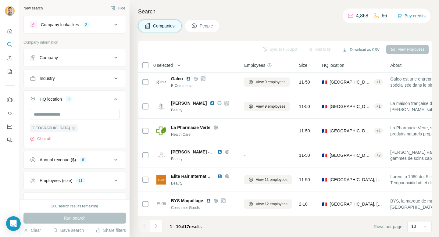
click at [83, 157] on div "Annual revenue ($) 6" at bounding box center [71, 160] width 82 height 6
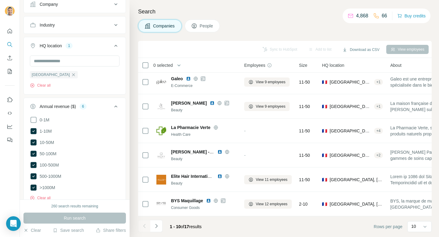
scroll to position [78, 0]
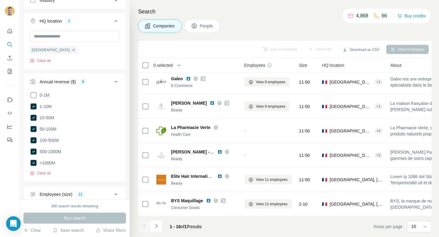
click at [56, 190] on button "Employees (size) 11" at bounding box center [75, 194] width 102 height 15
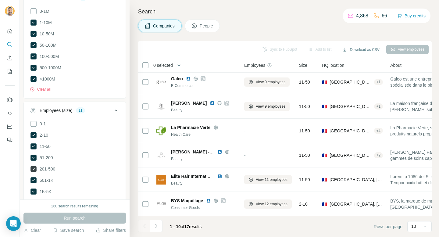
scroll to position [165, 0]
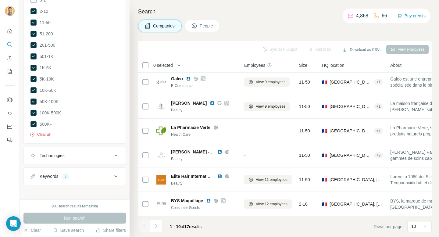
click at [45, 132] on button "Clear all" at bounding box center [40, 134] width 21 height 5
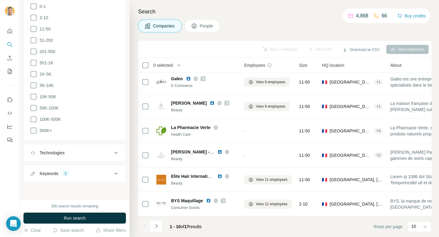
scroll to position [277, 0]
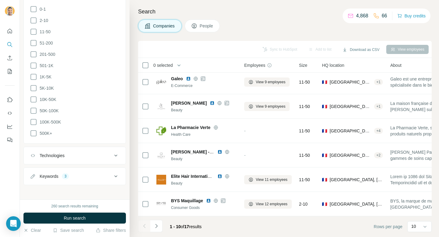
click at [56, 175] on div "Keywords" at bounding box center [49, 176] width 19 height 6
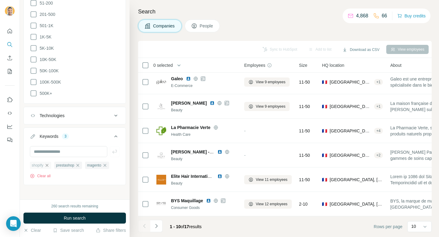
click at [49, 163] on icon "button" at bounding box center [47, 165] width 5 height 5
click at [50, 163] on span "prestashop" at bounding box center [41, 165] width 18 height 5
click at [56, 164] on icon "button" at bounding box center [53, 165] width 5 height 5
click at [57, 164] on ul "magento" at bounding box center [75, 165] width 90 height 8
click at [49, 164] on icon "button" at bounding box center [49, 165] width 3 height 3
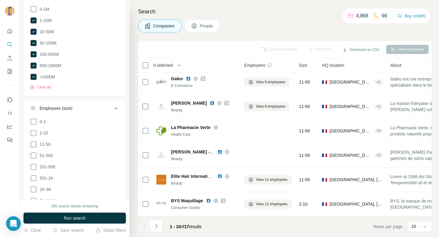
scroll to position [81, 0]
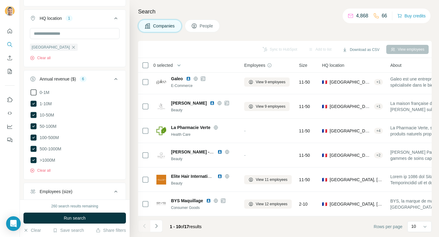
click at [36, 89] on icon at bounding box center [33, 92] width 7 height 7
click at [67, 223] on button "Run search" at bounding box center [74, 218] width 103 height 11
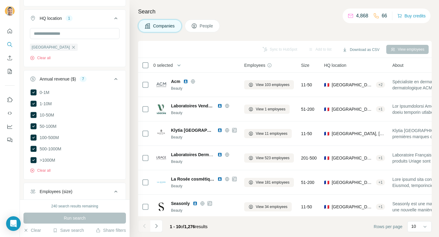
click at [201, 27] on span "People" at bounding box center [207, 26] width 14 height 6
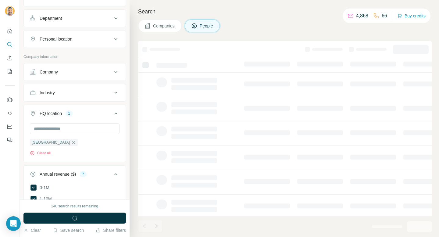
scroll to position [176, 0]
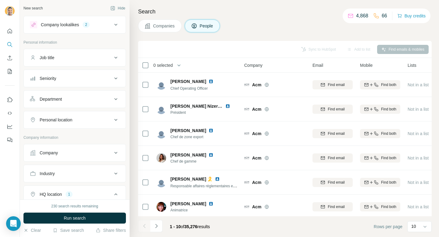
scroll to position [76, 0]
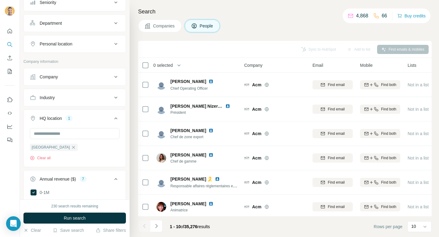
click at [107, 104] on button "Industry" at bounding box center [75, 97] width 102 height 15
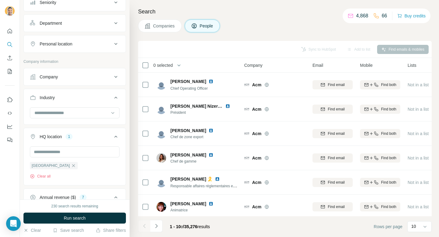
click at [107, 104] on button "Industry" at bounding box center [75, 98] width 102 height 17
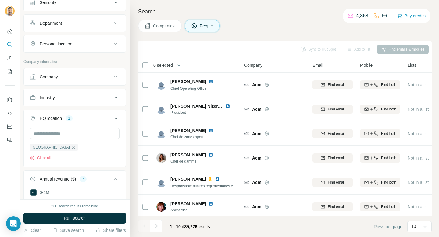
click at [107, 104] on button "Industry" at bounding box center [75, 97] width 102 height 15
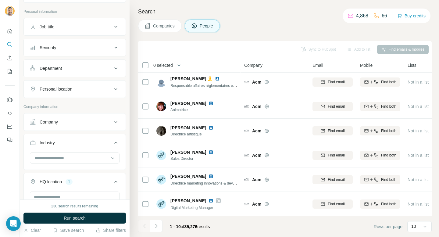
scroll to position [0, 0]
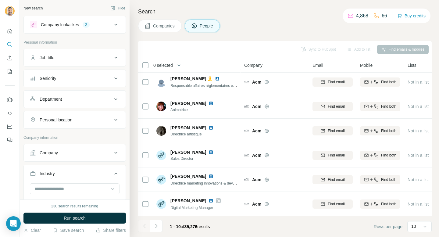
click at [99, 61] on button "Job title" at bounding box center [75, 57] width 102 height 15
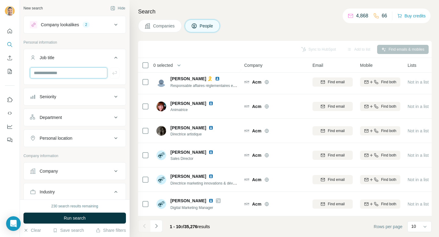
click at [91, 76] on input "text" at bounding box center [69, 72] width 78 height 11
type input "**********"
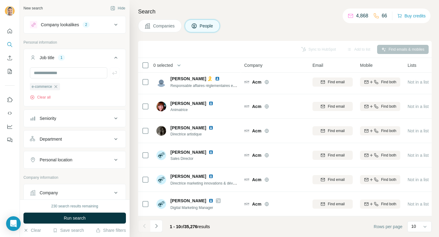
click at [76, 211] on div "230 search results remaining Run search Clear Save search Share filters" at bounding box center [75, 219] width 110 height 38
click at [76, 217] on span "Run search" at bounding box center [75, 218] width 22 height 6
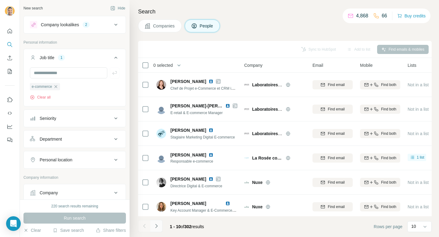
click at [156, 224] on icon "Navigate to next page" at bounding box center [157, 226] width 6 height 6
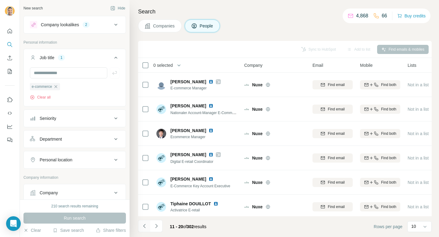
click at [144, 226] on icon "Navigate to previous page" at bounding box center [144, 226] width 2 height 4
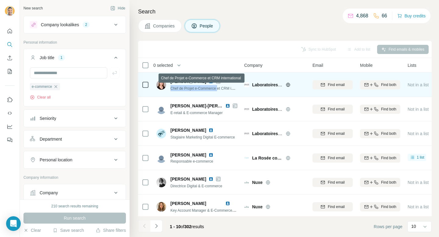
drag, startPoint x: 170, startPoint y: 89, endPoint x: 219, endPoint y: 89, distance: 49.4
click at [219, 89] on div "Agathe Langlais Chef de Projet e-Commerce et CRM international" at bounding box center [197, 84] width 81 height 13
copy span "Chef de Projet e-Commerce"
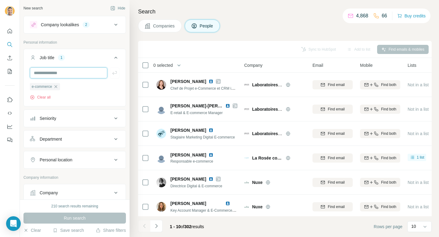
click at [88, 75] on input "text" at bounding box center [69, 72] width 78 height 11
paste input "**********"
type input "**********"
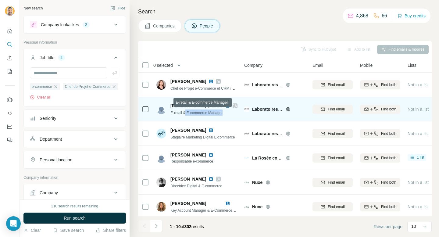
drag, startPoint x: 186, startPoint y: 111, endPoint x: 227, endPoint y: 113, distance: 40.3
click at [227, 113] on div "E-retail & E-commerce Manager" at bounding box center [204, 113] width 67 height 6
copy span "E-commerce Manager"
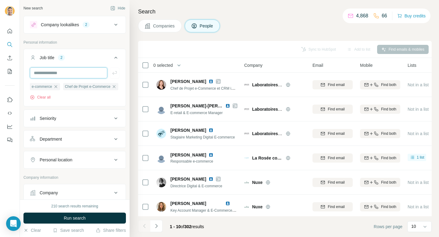
click at [88, 76] on input "text" at bounding box center [69, 72] width 78 height 11
paste input "**********"
type input "**********"
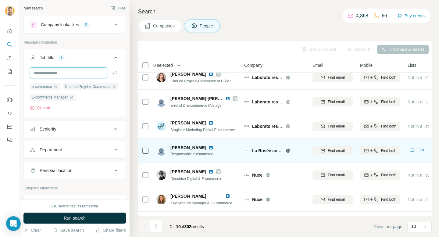
scroll to position [16, 0]
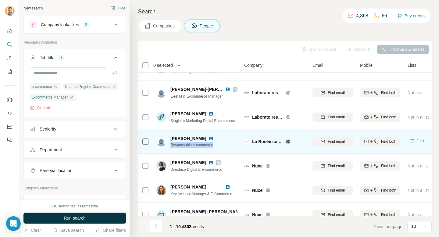
drag, startPoint x: 219, startPoint y: 145, endPoint x: 170, endPoint y: 145, distance: 48.5
click at [170, 145] on div "Léa D. Responsable e-commerce" at bounding box center [197, 141] width 81 height 17
copy span "Responsable e-commerce"
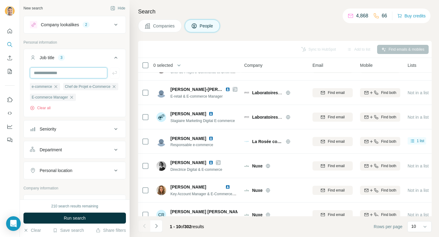
click at [73, 71] on input "text" at bounding box center [69, 72] width 78 height 11
paste input "**********"
type input "**********"
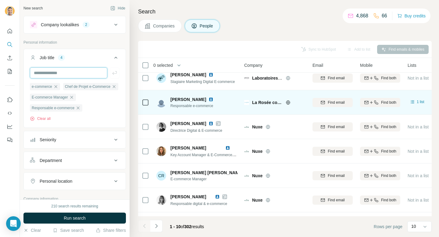
scroll to position [100, 0]
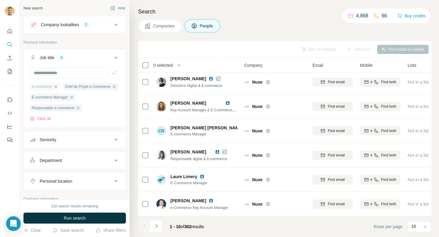
click at [57, 86] on icon "button" at bounding box center [55, 86] width 3 height 3
click at [158, 226] on icon "Navigate to next page" at bounding box center [157, 226] width 6 height 6
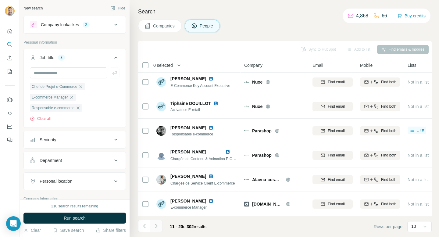
click at [158, 228] on icon "Navigate to next page" at bounding box center [157, 226] width 6 height 6
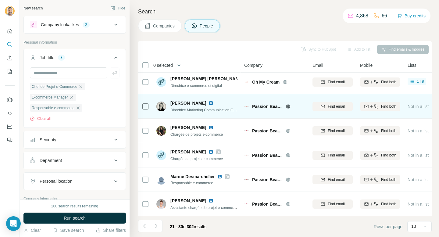
click at [182, 110] on span "Directrice Marketing Communication E-commerce" at bounding box center [211, 109] width 81 height 5
copy span "Directrice"
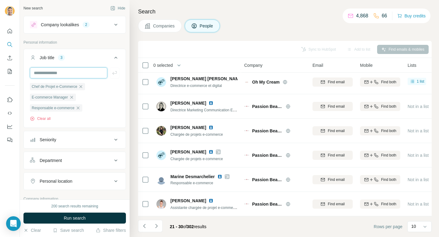
click at [71, 75] on input "text" at bounding box center [69, 72] width 78 height 11
paste input "**********"
type input "**********"
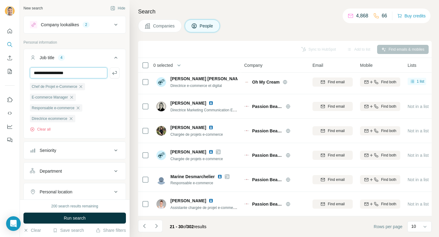
type input "**********"
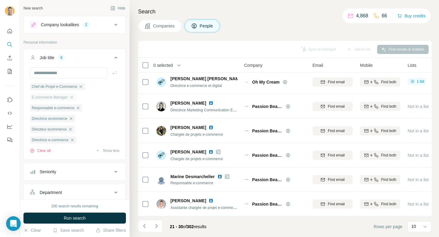
click at [44, 98] on span "E-commerce Manager" at bounding box center [50, 97] width 36 height 5
click at [67, 72] on input "text" at bounding box center [69, 72] width 78 height 11
type input "**********"
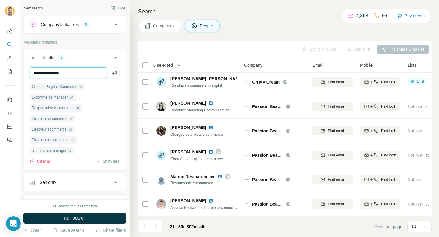
type input "**********"
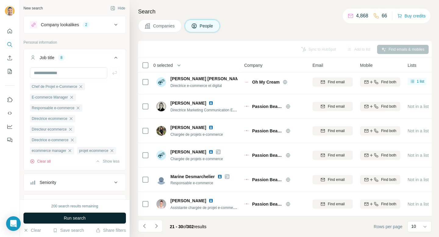
click at [74, 219] on span "Run search" at bounding box center [75, 218] width 22 height 6
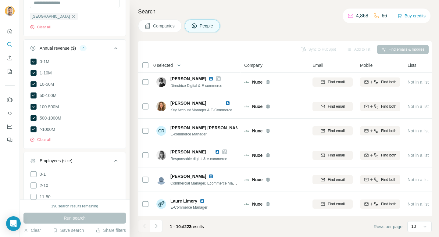
scroll to position [334, 0]
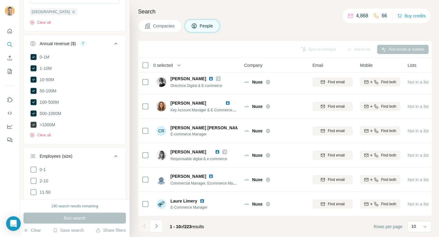
click at [52, 128] on span ">1000M" at bounding box center [46, 125] width 18 height 6
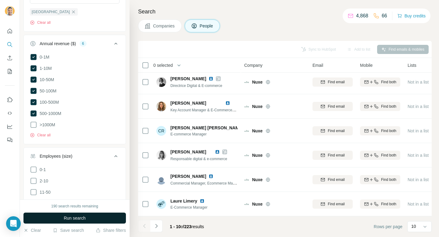
click at [80, 221] on span "Run search" at bounding box center [75, 218] width 22 height 6
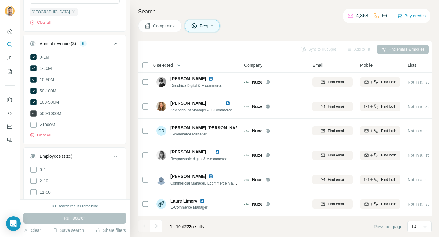
click at [61, 117] on span "500-1000M" at bounding box center [49, 113] width 24 height 6
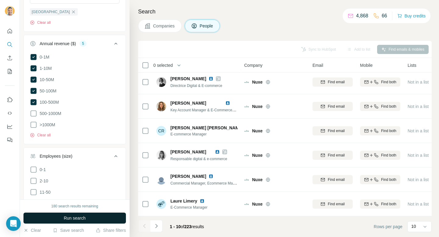
click at [88, 220] on button "Run search" at bounding box center [74, 218] width 103 height 11
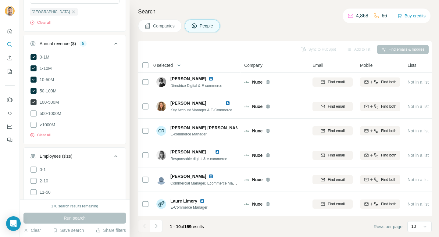
click at [49, 105] on span "100-500M" at bounding box center [48, 102] width 22 height 6
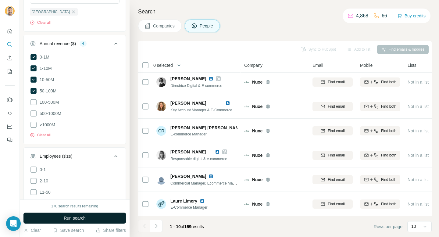
click at [77, 218] on span "Run search" at bounding box center [75, 218] width 22 height 6
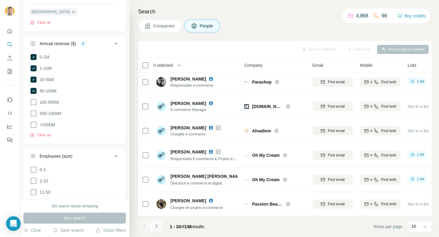
click at [157, 226] on icon "Navigate to next page" at bounding box center [156, 226] width 2 height 4
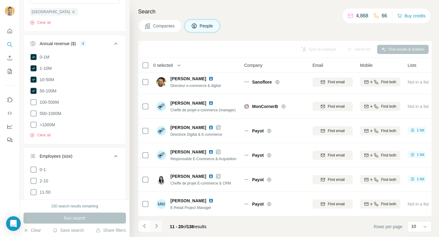
click at [157, 226] on icon "Navigate to next page" at bounding box center [156, 226] width 2 height 4
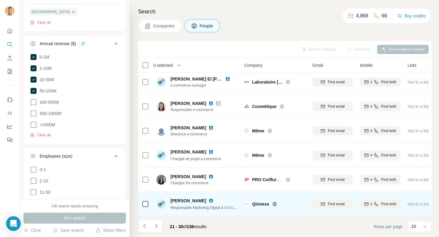
click at [271, 203] on div "Qiriness" at bounding box center [278, 204] width 53 height 6
click at [275, 203] on icon at bounding box center [275, 204] width 5 height 5
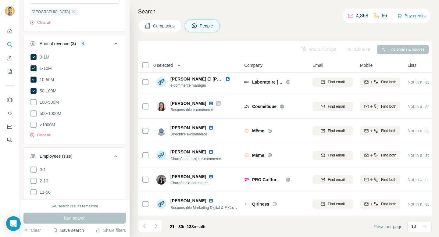
click at [70, 231] on button "Save search" at bounding box center [68, 230] width 31 height 6
click at [77, 206] on div "Save search" at bounding box center [85, 207] width 64 height 12
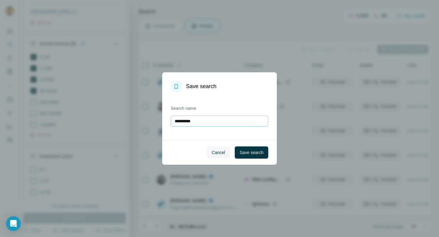
click at [204, 120] on input "**********" at bounding box center [220, 121] width 98 height 11
type input "*"
type input "**********"
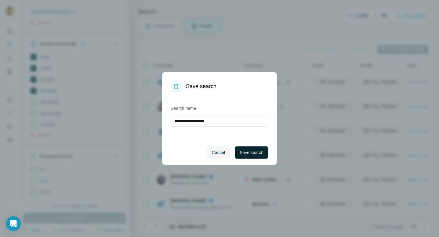
click at [245, 152] on span "Save search" at bounding box center [252, 153] width 24 height 6
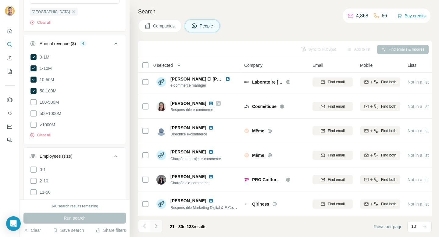
click at [159, 228] on button "Navigate to next page" at bounding box center [156, 226] width 12 height 12
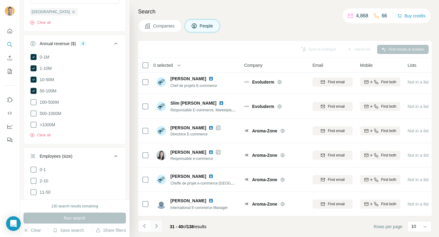
click at [159, 225] on icon "Navigate to next page" at bounding box center [157, 226] width 6 height 6
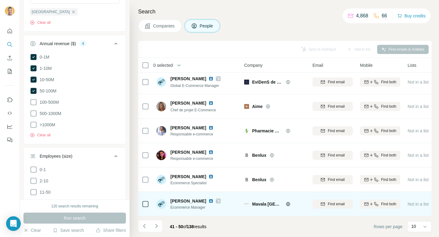
click at [290, 205] on icon at bounding box center [288, 204] width 5 height 5
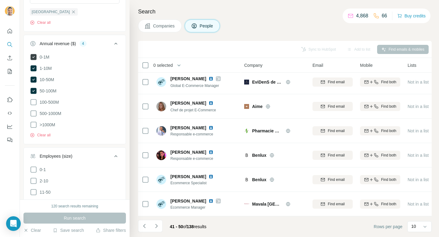
click at [46, 60] on span "0-1M" at bounding box center [43, 57] width 12 height 6
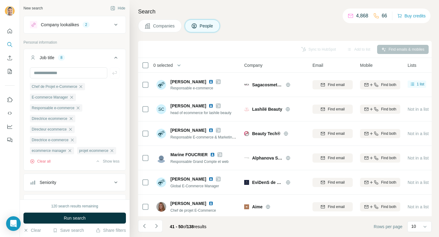
scroll to position [100, 0]
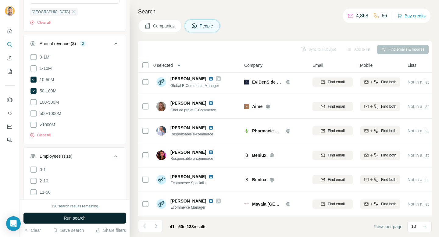
click at [65, 220] on span "Run search" at bounding box center [75, 218] width 22 height 6
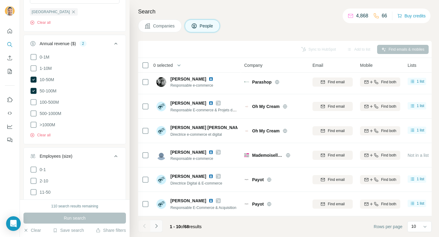
click at [159, 223] on icon "Navigate to next page" at bounding box center [157, 226] width 6 height 6
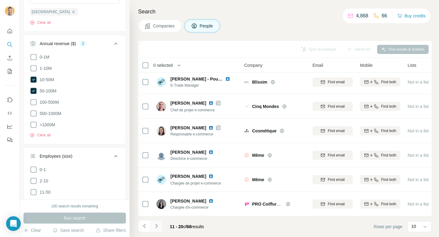
click at [157, 228] on icon "Navigate to next page" at bounding box center [157, 226] width 6 height 6
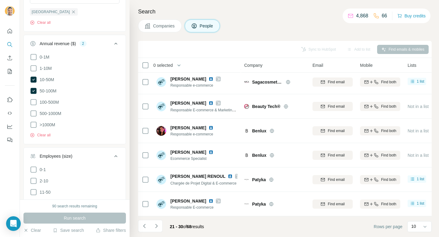
click at [159, 18] on div "Search Companies People Sync to HubSpot Add to list Find emails & mobiles 0 sel…" at bounding box center [285, 118] width 310 height 237
click at [159, 24] on span "Companies" at bounding box center [164, 26] width 22 height 6
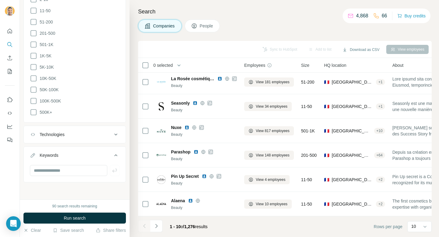
scroll to position [123, 0]
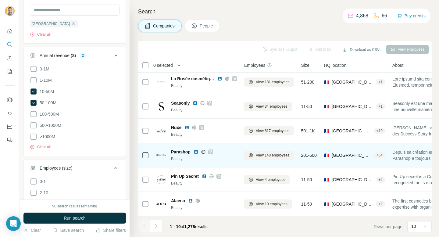
scroll to position [92, 0]
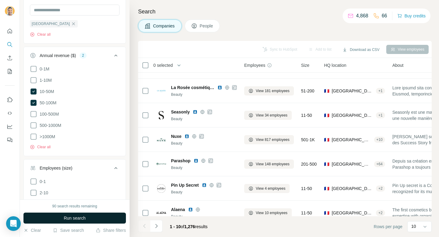
click at [107, 216] on button "Run search" at bounding box center [74, 218] width 103 height 11
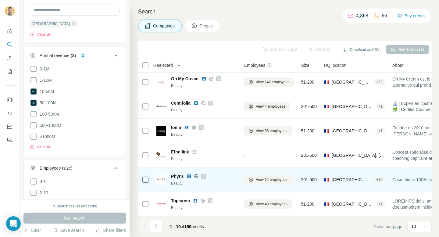
scroll to position [96, 0]
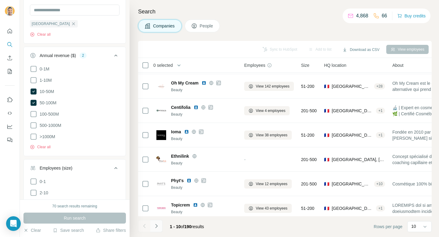
click at [156, 222] on button "Navigate to next page" at bounding box center [156, 226] width 12 height 12
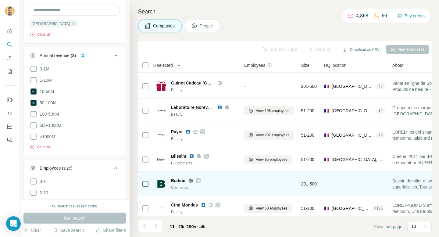
scroll to position [100, 0]
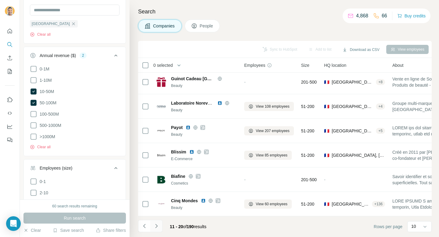
click at [157, 225] on icon "Navigate to next page" at bounding box center [157, 226] width 6 height 6
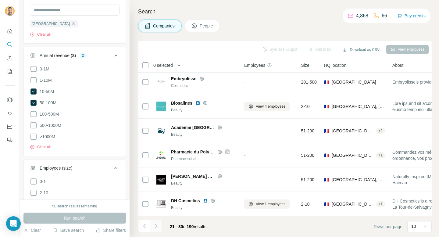
click at [157, 225] on icon "Navigate to next page" at bounding box center [157, 226] width 6 height 6
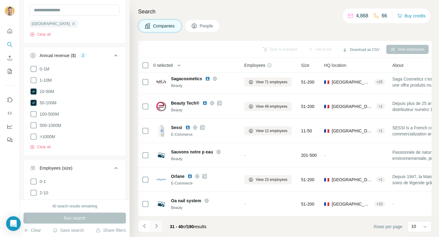
click at [157, 225] on icon "Navigate to next page" at bounding box center [157, 226] width 6 height 6
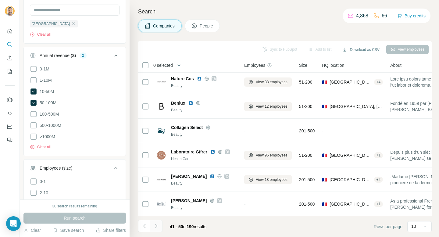
click at [157, 225] on icon "Navigate to next page" at bounding box center [157, 226] width 6 height 6
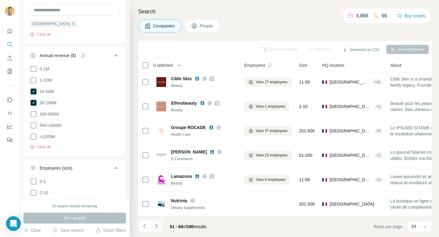
click at [158, 228] on icon "Navigate to next page" at bounding box center [157, 226] width 6 height 6
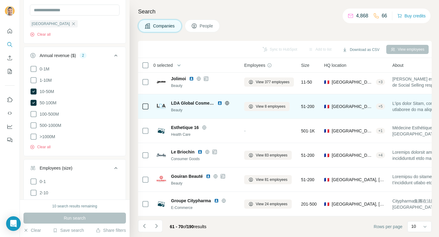
click at [202, 103] on span "LDA Global Cosmetics" at bounding box center [192, 103] width 43 height 6
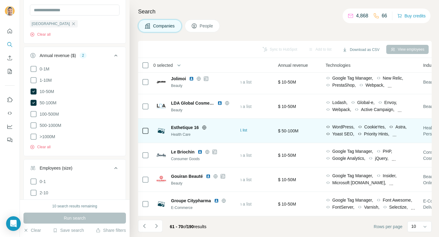
scroll to position [100, 211]
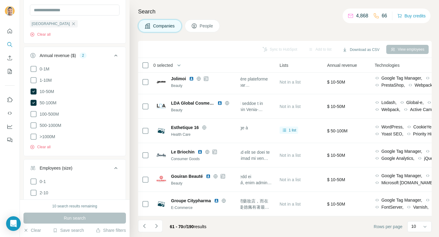
click at [288, 68] on div "Lists" at bounding box center [300, 65] width 40 height 7
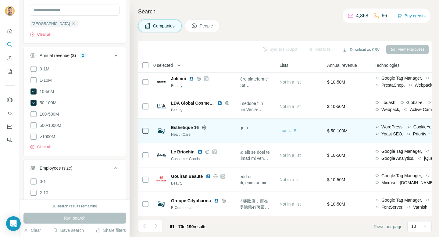
click at [288, 132] on icon at bounding box center [285, 130] width 6 height 6
click at [288, 131] on icon at bounding box center [285, 130] width 6 height 6
click at [288, 128] on icon at bounding box center [285, 130] width 6 height 6
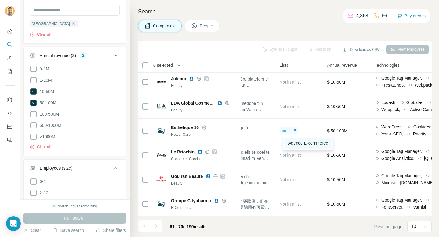
click at [296, 139] on link "Agence E-commerce" at bounding box center [308, 143] width 47 height 11
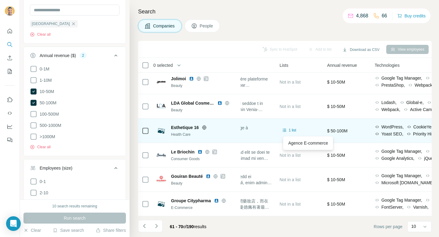
click at [192, 127] on span "Esthetique 16" at bounding box center [185, 128] width 28 height 6
click at [204, 128] on icon at bounding box center [204, 127] width 5 height 5
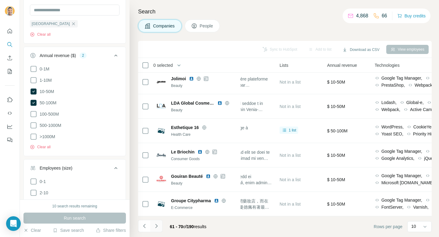
click at [155, 229] on icon "Navigate to next page" at bounding box center [157, 226] width 6 height 6
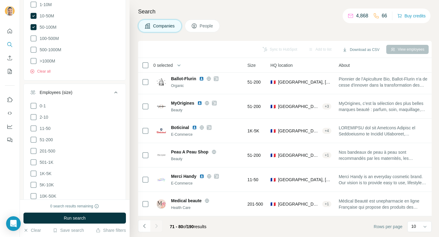
scroll to position [313, 0]
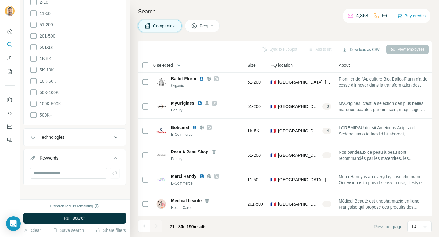
click at [78, 140] on button "Technologies" at bounding box center [75, 137] width 102 height 15
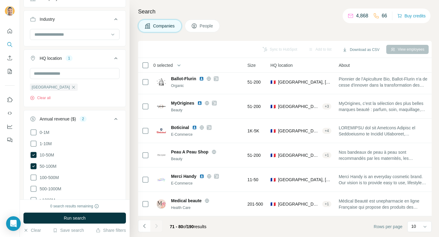
scroll to position [0, 0]
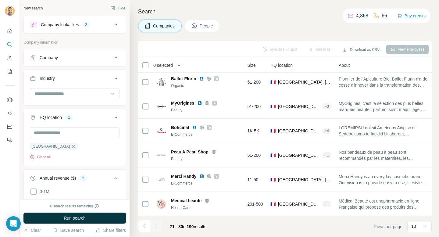
click at [89, 63] on button "Company" at bounding box center [75, 57] width 102 height 15
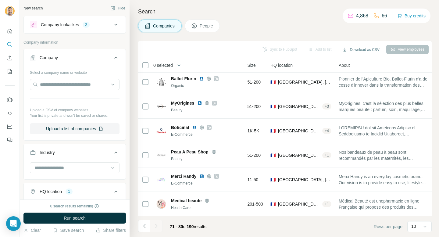
click at [393, 52] on div "View employees" at bounding box center [408, 49] width 42 height 9
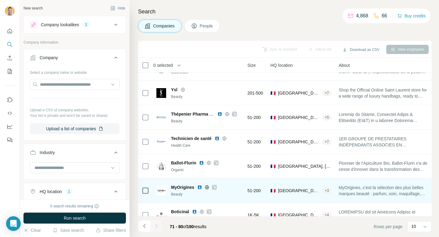
scroll to position [0, 54]
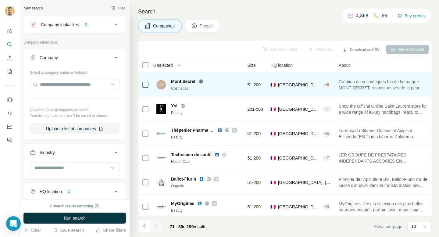
click at [161, 84] on img at bounding box center [162, 85] width 10 height 10
click at [191, 80] on span "Mont Secret" at bounding box center [183, 81] width 24 height 6
click at [202, 83] on icon at bounding box center [202, 81] width 2 height 4
click at [252, 85] on span "51-200" at bounding box center [254, 85] width 13 height 6
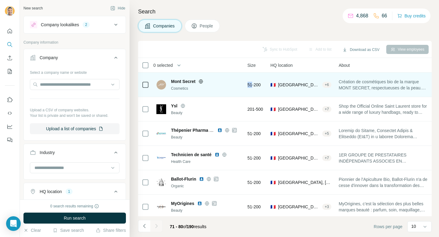
click at [252, 85] on span "51-200" at bounding box center [254, 85] width 13 height 6
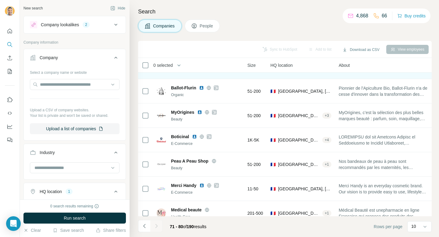
scroll to position [92, 54]
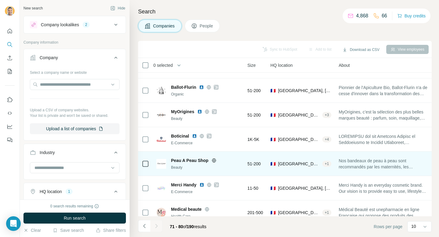
click at [212, 162] on icon at bounding box center [214, 160] width 5 height 5
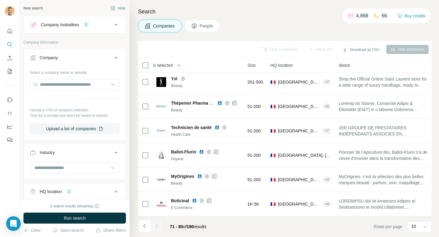
scroll to position [0, 54]
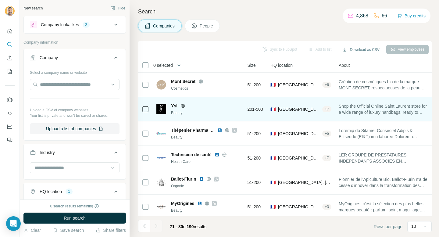
click at [174, 104] on span "Ysl" at bounding box center [174, 106] width 6 height 6
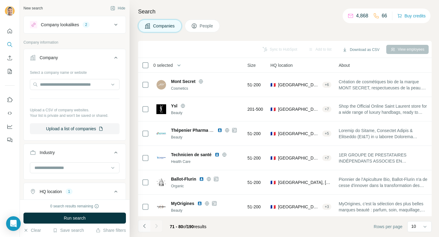
click at [143, 230] on button "Navigate to previous page" at bounding box center [144, 226] width 12 height 12
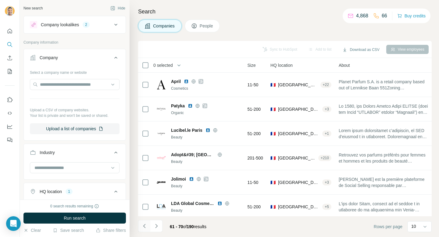
click at [143, 230] on button "Navigate to previous page" at bounding box center [144, 226] width 12 height 12
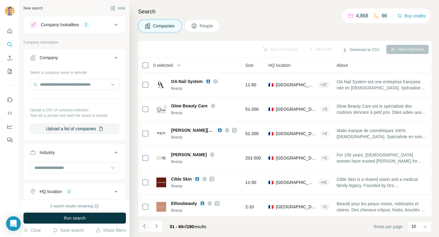
click at [143, 230] on button "Navigate to previous page" at bounding box center [144, 226] width 12 height 12
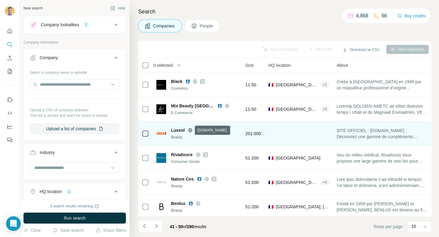
click at [189, 131] on icon at bounding box center [190, 130] width 5 height 5
click at [279, 134] on div "-" at bounding box center [299, 133] width 61 height 17
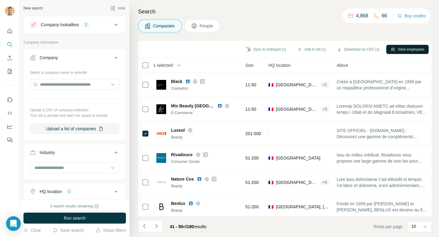
click at [398, 53] on button "View employees" at bounding box center [408, 49] width 42 height 9
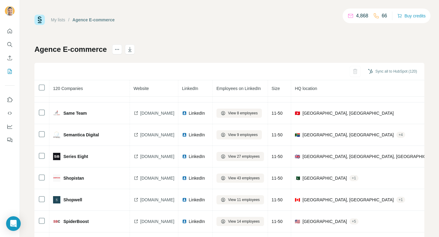
scroll to position [1047, 0]
